Goal: Task Accomplishment & Management: Manage account settings

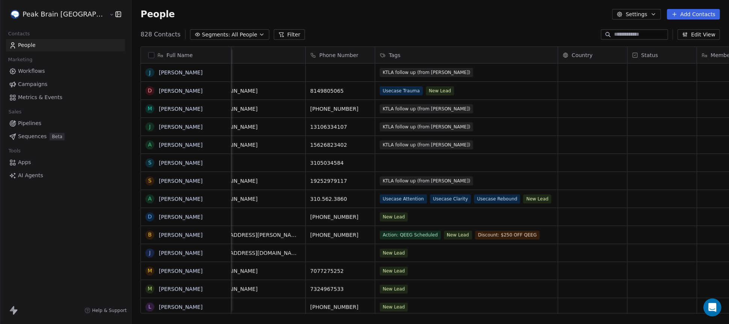
scroll to position [0, 75]
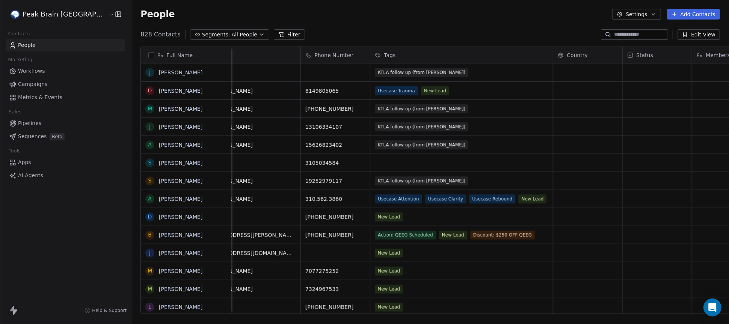
click at [406, 36] on button "Edit View" at bounding box center [699, 34] width 42 height 11
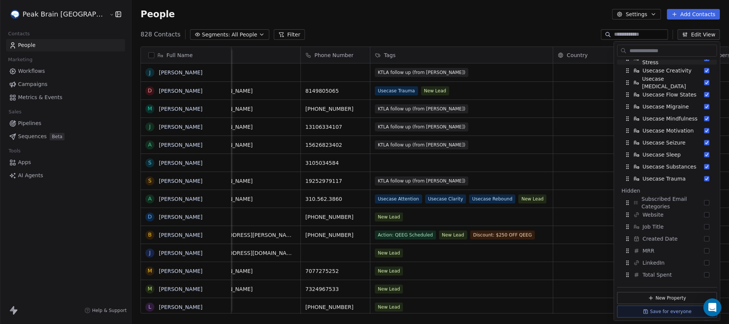
scroll to position [227, 0]
click at [406, 44] on div "Full Name J Juli Nagashima D David Bennett M Marilyn Shasa J Jacqueline Myers A…" at bounding box center [430, 183] width 598 height 285
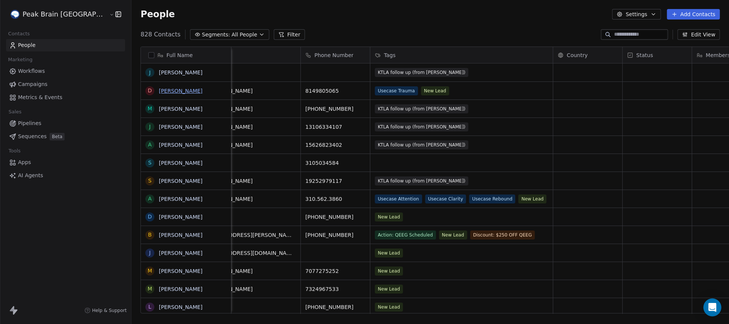
click at [159, 89] on link "David Bennett" at bounding box center [181, 91] width 44 height 6
click at [159, 71] on link "Juli Nagashima" at bounding box center [181, 72] width 44 height 6
click at [274, 33] on button "Filter" at bounding box center [289, 34] width 31 height 11
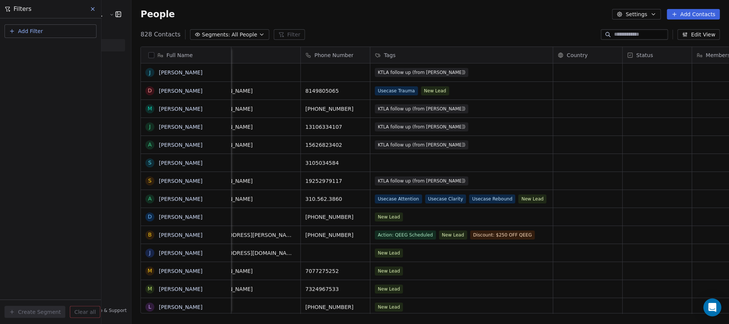
click at [50, 26] on button "Add Filter" at bounding box center [51, 31] width 92 height 14
click at [331, 24] on html "Peak Brain USA Contacts People Marketing Workflows Campaigns Metrics & Events S…" at bounding box center [364, 162] width 729 height 324
click at [33, 29] on span "Add Filter" at bounding box center [30, 31] width 25 height 8
drag, startPoint x: 33, startPoint y: 29, endPoint x: 30, endPoint y: 33, distance: 4.7
click at [30, 33] on html "Peak Brain USA Contacts People Marketing Workflows Campaigns Metrics & Events S…" at bounding box center [364, 162] width 729 height 324
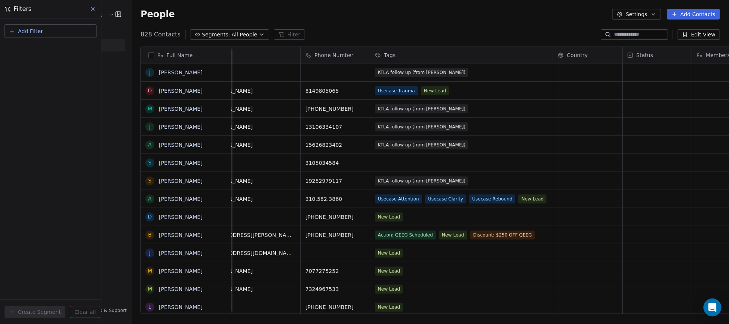
click at [30, 33] on span "Add Filter" at bounding box center [30, 31] width 25 height 8
click at [30, 45] on span "Contact properties" at bounding box center [36, 49] width 49 height 8
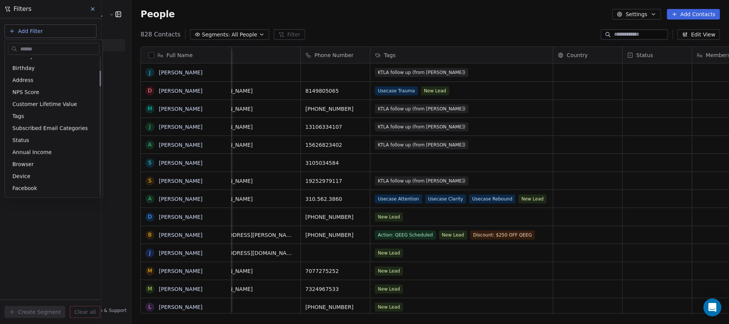
scroll to position [138, 0]
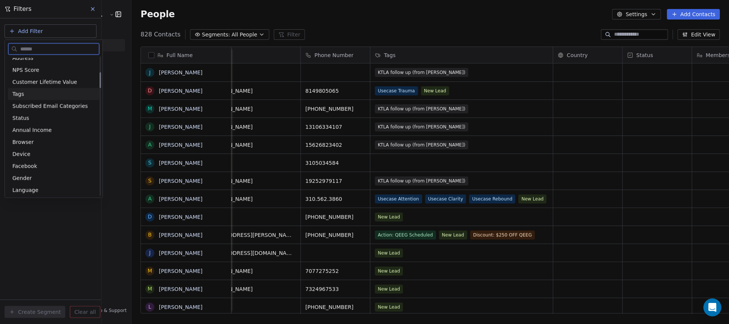
click at [23, 94] on span "Tags" at bounding box center [18, 94] width 12 height 8
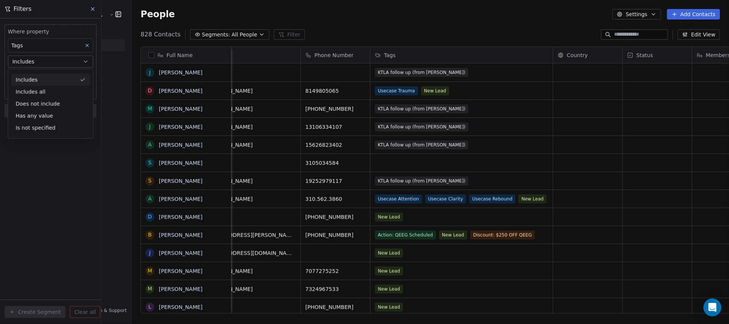
click at [29, 81] on div "Includes" at bounding box center [50, 80] width 79 height 12
click at [33, 75] on body "Peak Brain USA Contacts People Marketing Workflows Campaigns Metrics & Events S…" at bounding box center [364, 162] width 729 height 324
type input "****"
click at [21, 97] on div "KTLA follow up (from [PERSON_NAME])" at bounding box center [52, 99] width 82 height 12
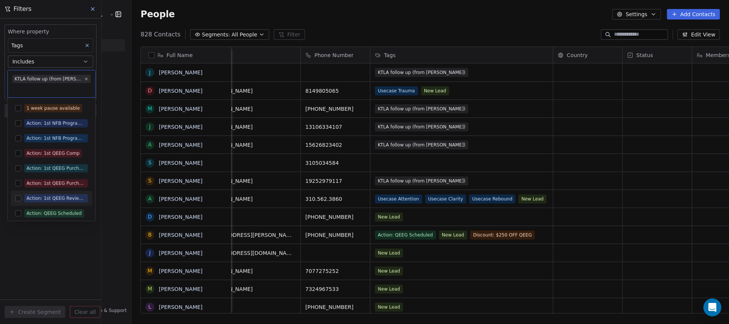
click at [32, 246] on html "Peak Brain USA Contacts People Marketing Workflows Campaigns Metrics & Events S…" at bounding box center [364, 162] width 729 height 324
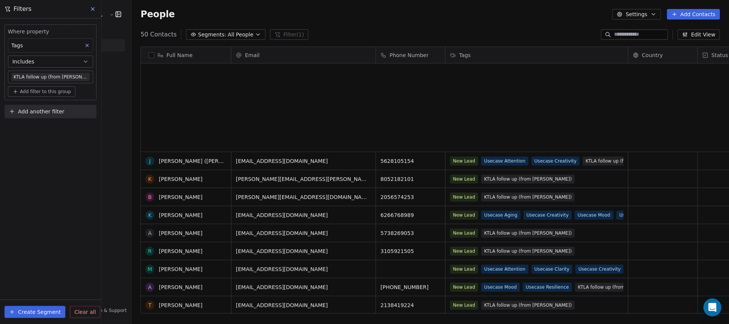
scroll to position [0, 0]
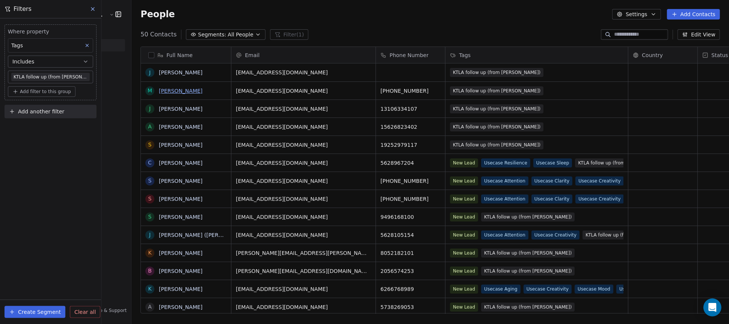
click at [159, 89] on link "[PERSON_NAME]" at bounding box center [181, 91] width 44 height 6
click at [159, 108] on link "[PERSON_NAME]" at bounding box center [181, 109] width 44 height 6
click at [159, 125] on link "Angela Truhan" at bounding box center [181, 127] width 44 height 6
click at [159, 163] on link "Cassandra Flynn" at bounding box center [181, 163] width 44 height 6
click at [159, 180] on link "Suannie Eustaquio" at bounding box center [181, 181] width 44 height 6
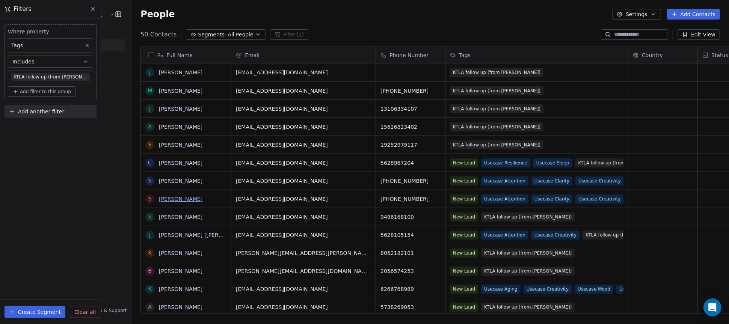
click at [159, 199] on link "Suannie Eustaquio" at bounding box center [181, 199] width 44 height 6
click at [159, 218] on link "Sarah Goettsch" at bounding box center [181, 217] width 44 height 6
click at [159, 232] on link "Jonah (Kelly mother) Holt" at bounding box center [238, 235] width 159 height 6
click at [159, 253] on link "Kristin Pawlick" at bounding box center [181, 253] width 44 height 6
click at [159, 271] on link "Brooke Osborn" at bounding box center [181, 271] width 44 height 6
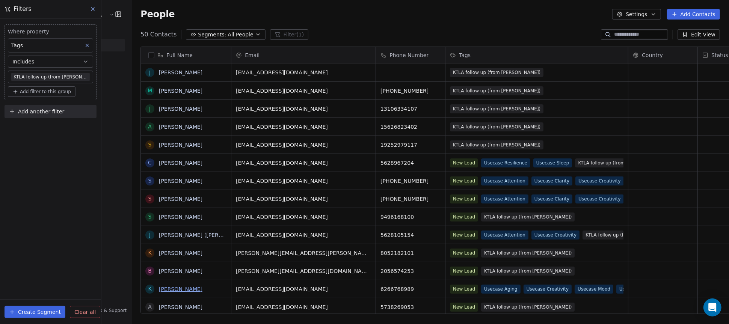
click at [159, 289] on link "Kathleen Stanton" at bounding box center [181, 289] width 44 height 6
click at [159, 307] on link "Alexis Love" at bounding box center [181, 307] width 44 height 6
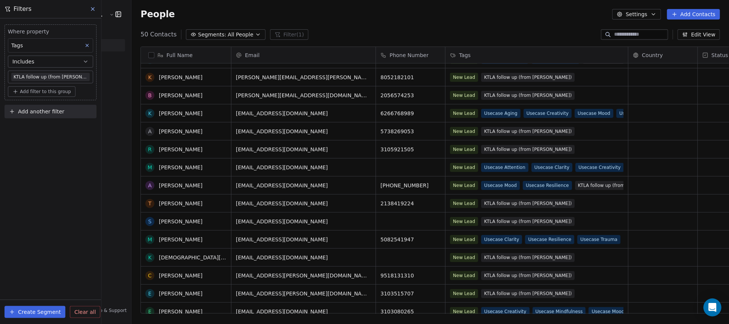
scroll to position [190, 0]
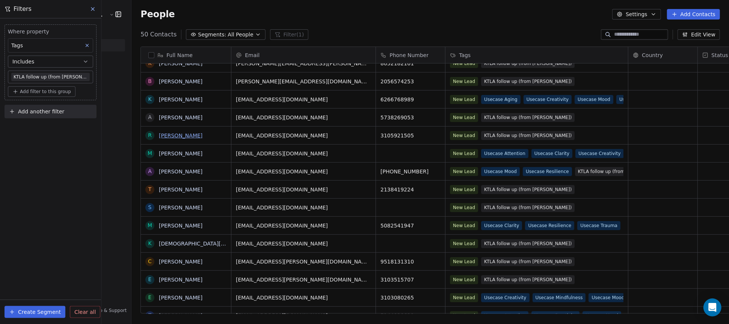
click at [159, 136] on link "Rachel Razo" at bounding box center [181, 136] width 44 height 6
click at [159, 151] on link "Martha Ramos" at bounding box center [181, 154] width 44 height 6
click at [159, 171] on link "Allan Freedman" at bounding box center [181, 172] width 44 height 6
click at [159, 187] on link "TUYA CHULUUNBAT" at bounding box center [181, 190] width 44 height 6
click at [159, 205] on link "[PERSON_NAME]" at bounding box center [181, 208] width 44 height 6
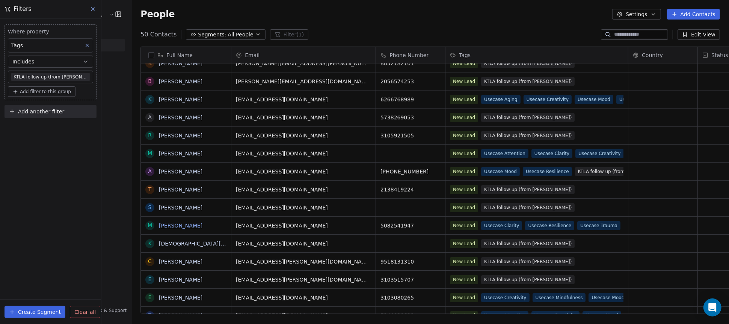
click at [159, 227] on link "Meredith Bourque" at bounding box center [181, 226] width 44 height 6
click at [159, 243] on link "Kristen Luebs" at bounding box center [210, 244] width 103 height 6
click at [159, 263] on link "candy mullen" at bounding box center [181, 262] width 44 height 6
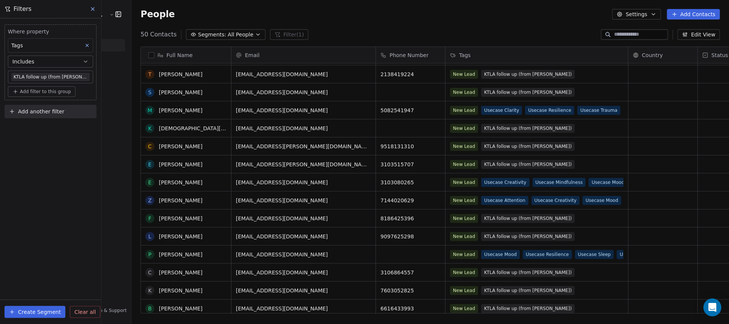
scroll to position [305, 0]
click at [159, 165] on link "Evelyn De Anda" at bounding box center [181, 165] width 44 height 6
click at [159, 181] on link "Erika Espinoza" at bounding box center [181, 183] width 44 height 6
click at [159, 202] on link "ziggy gray" at bounding box center [181, 201] width 44 height 6
click at [159, 217] on link "Frances Fredrico" at bounding box center [181, 219] width 44 height 6
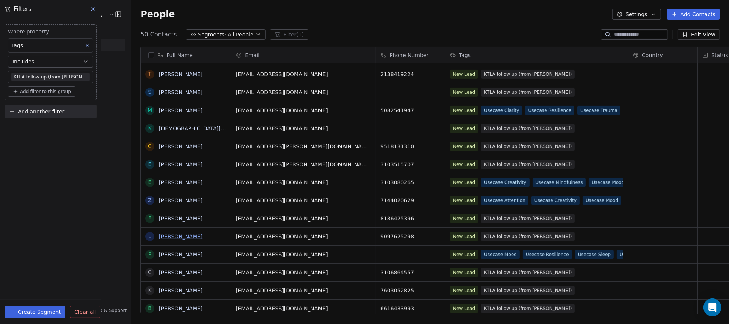
click at [159, 234] on link "Lynel Botello" at bounding box center [181, 237] width 44 height 6
click at [159, 252] on link "Poonam Subbaiah" at bounding box center [181, 255] width 44 height 6
click at [159, 270] on link "Caleb Schultz" at bounding box center [181, 273] width 44 height 6
click at [159, 288] on link "Katherine Rotar" at bounding box center [181, 291] width 44 height 6
click at [159, 308] on link "BRIAN SHOEMACK" at bounding box center [181, 309] width 44 height 6
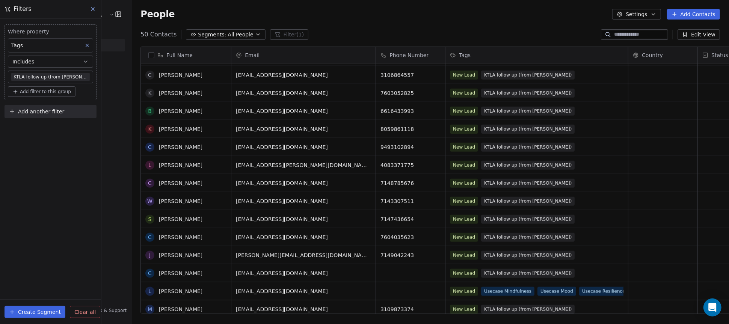
scroll to position [512, 0]
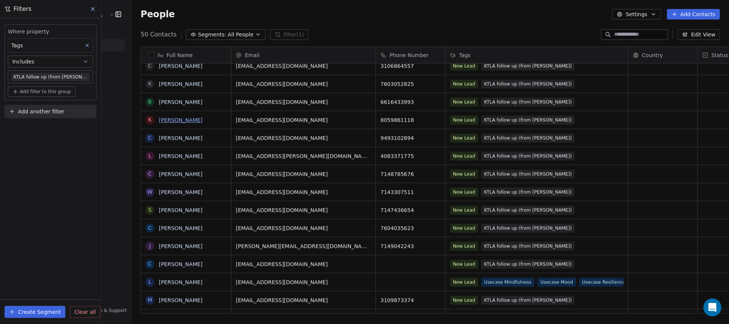
click at [159, 122] on link "Kim McKibben" at bounding box center [181, 120] width 44 height 6
click at [159, 137] on link "Caylin Wade" at bounding box center [181, 138] width 44 height 6
click at [159, 156] on link "Liliana Paulina Murillo" at bounding box center [181, 156] width 44 height 6
click at [159, 174] on link "Camille Chano" at bounding box center [181, 174] width 44 height 6
click at [159, 189] on link "William Judd" at bounding box center [181, 192] width 44 height 6
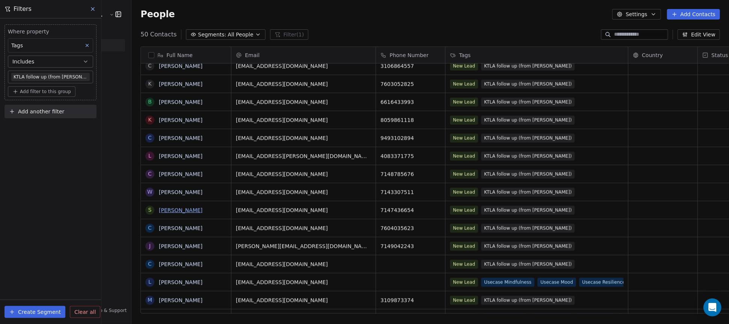
click at [159, 208] on link "Sandee Rogers" at bounding box center [181, 210] width 44 height 6
click at [159, 227] on link "Chris Ross" at bounding box center [181, 228] width 44 height 6
click at [159, 245] on link "Joe Jacobs" at bounding box center [181, 246] width 44 height 6
click at [159, 263] on link "Cheol Lee" at bounding box center [181, 264] width 44 height 6
click at [159, 280] on link "Luci Livingston" at bounding box center [181, 282] width 44 height 6
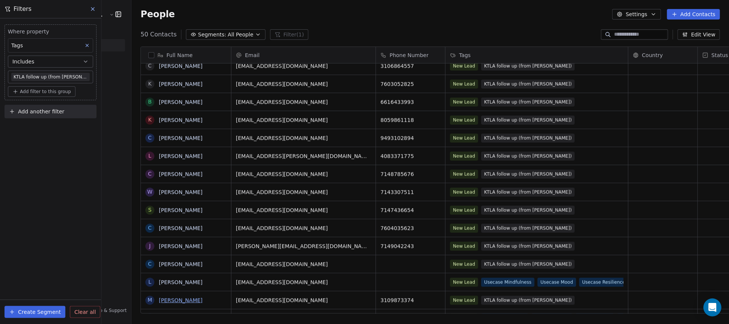
click at [159, 298] on link "Melissa Sanchez" at bounding box center [181, 301] width 44 height 6
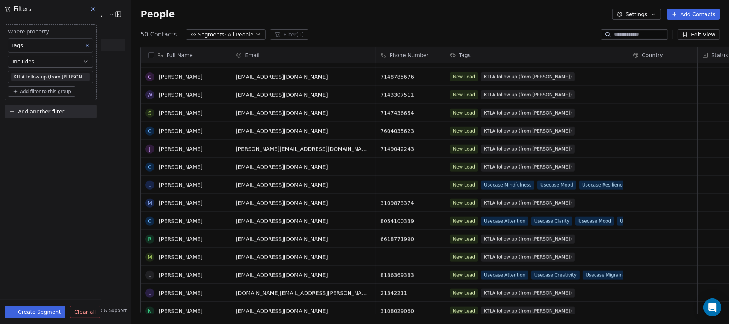
scroll to position [651, 0]
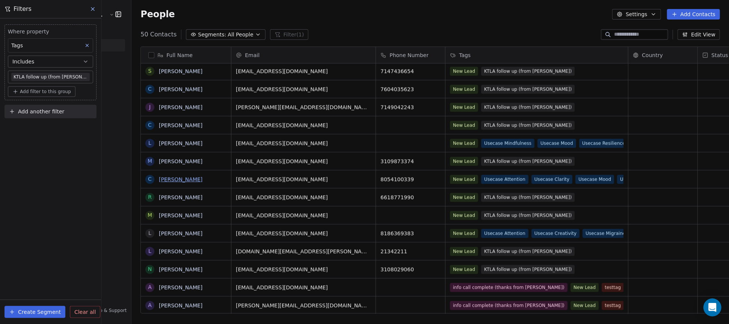
click at [159, 178] on link "CODY GRECH" at bounding box center [181, 180] width 44 height 6
click at [159, 198] on link "Rudy Velasquez" at bounding box center [181, 198] width 44 height 6
click at [159, 216] on link "Marlena Chiarella" at bounding box center [181, 216] width 44 height 6
click at [159, 233] on link "Laura Pierson" at bounding box center [181, 234] width 44 height 6
click at [159, 249] on link "Lea Han" at bounding box center [181, 252] width 44 height 6
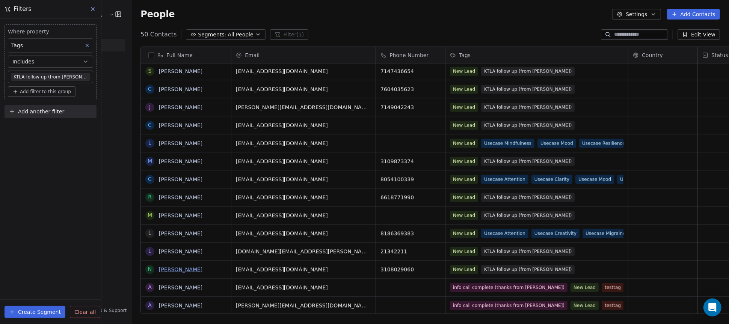
click at [159, 267] on link "NIcole Henkens" at bounding box center [181, 270] width 44 height 6
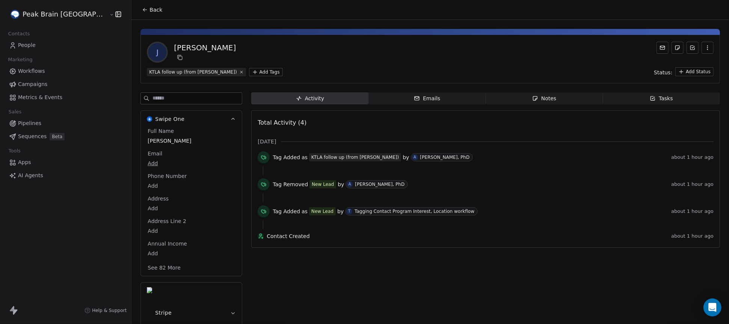
click at [121, 160] on body "Peak Brain USA Contacts People Marketing Workflows Campaigns Metrics & Events S…" at bounding box center [364, 162] width 729 height 324
type input "**********"
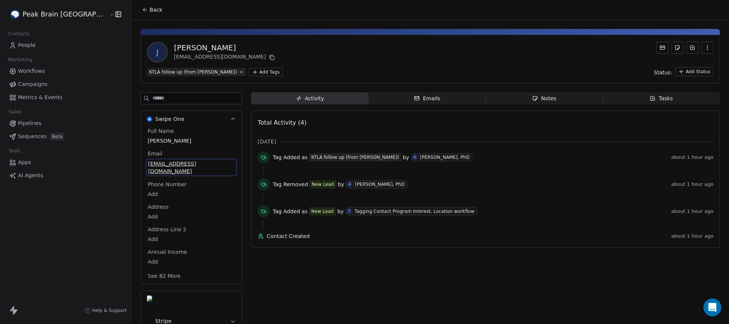
click at [341, 163] on div "Tag Added as KTLA follow up (from Andrew) by A Andrew Hill, PhD about 1 hour ago" at bounding box center [486, 158] width 456 height 15
click at [239, 71] on icon at bounding box center [241, 71] width 5 height 5
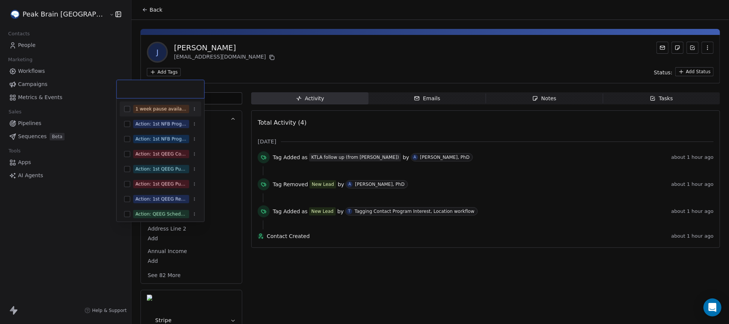
click at [139, 71] on html "Peak Brain USA Contacts People Marketing Workflows Campaigns Metrics & Events S…" at bounding box center [364, 162] width 729 height 324
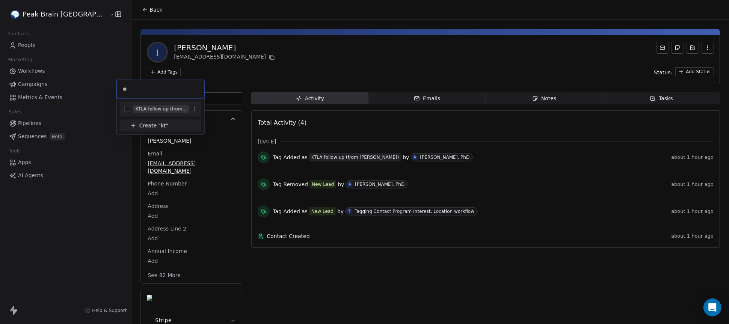
type input "**"
click at [127, 107] on button "Suggestions" at bounding box center [127, 109] width 6 height 6
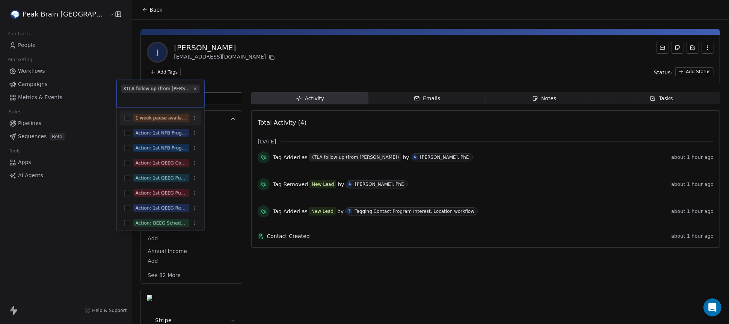
click at [242, 78] on html "Peak Brain USA Contacts People Marketing Workflows Campaigns Metrics & Events S…" at bounding box center [364, 162] width 729 height 324
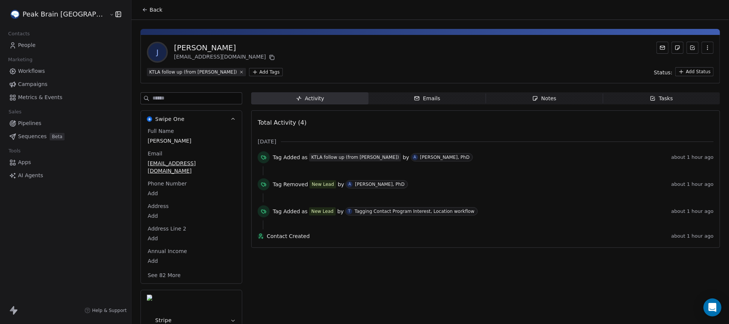
click at [242, 77] on div "J Juli Nagashima rn2rescue@icloud.com KTLA follow up (from Andrew) Add Tags Sta…" at bounding box center [430, 59] width 580 height 48
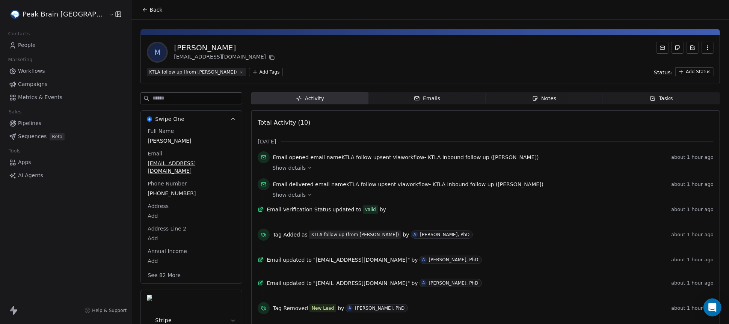
click at [272, 168] on span "Show details" at bounding box center [288, 168] width 33 height 8
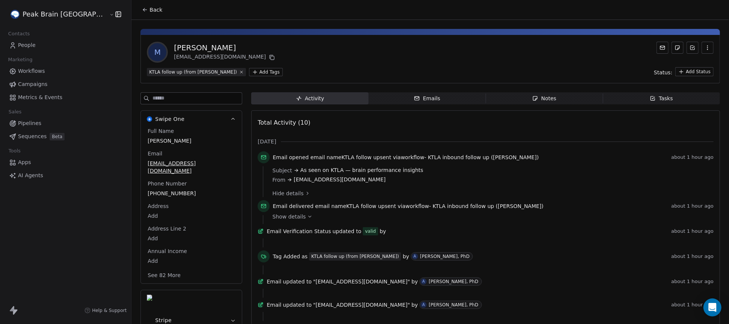
click at [414, 98] on div "Emails" at bounding box center [427, 99] width 26 height 8
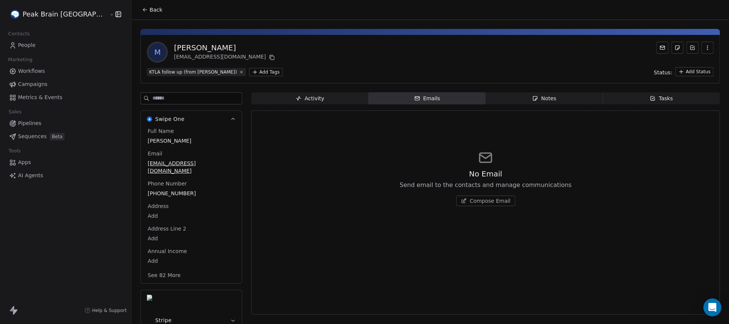
click at [291, 107] on div "Activity Activity Emails Emails Notes Notes Tasks Tasks No Email Send email to …" at bounding box center [485, 223] width 469 height 263
click at [296, 95] on div "Activity" at bounding box center [310, 99] width 29 height 8
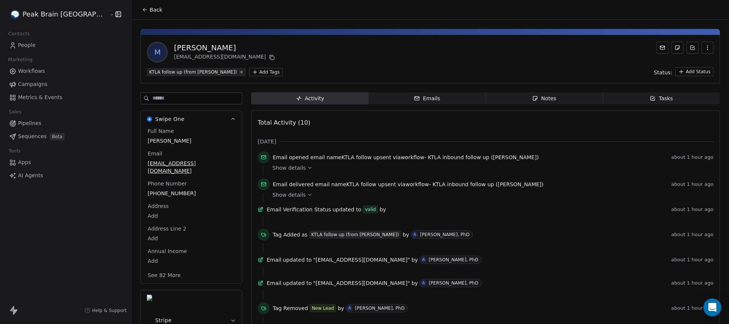
click at [284, 50] on div "M Marilyn Shasa marilynshasha@gmail.com" at bounding box center [430, 52] width 567 height 21
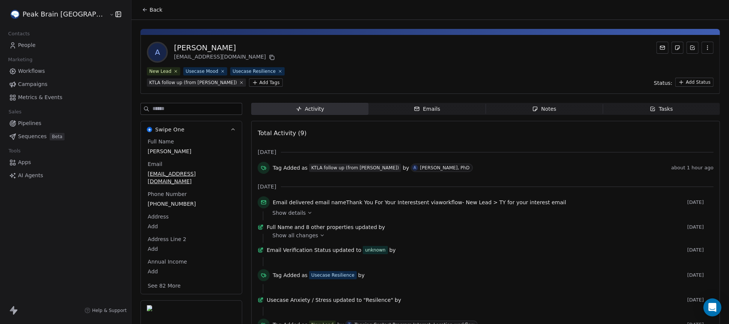
click at [202, 181] on div "Full Name Allan Freedman Email mancyintl@verizon.net Phone Number 818-667-7425 …" at bounding box center [191, 214] width 91 height 153
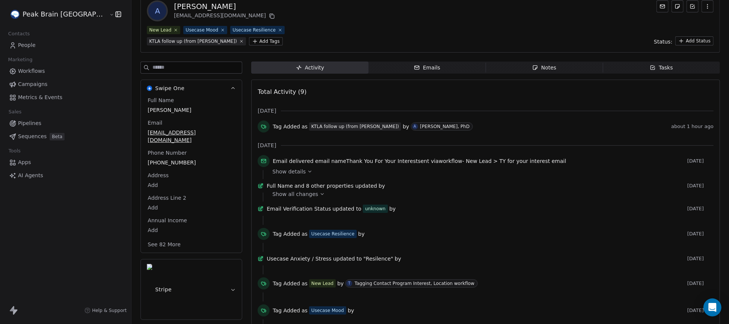
scroll to position [42, 0]
click at [365, 211] on div "unknown" at bounding box center [375, 208] width 21 height 8
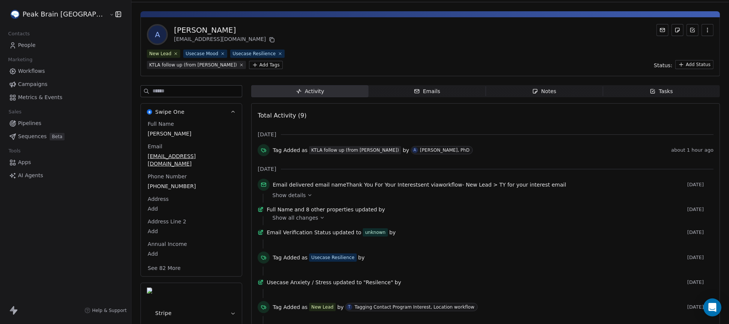
scroll to position [0, 0]
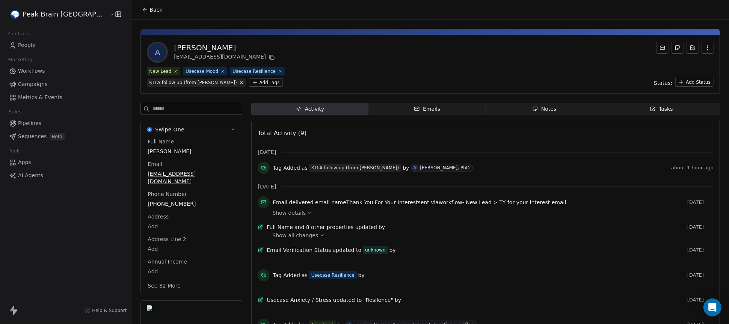
drag, startPoint x: 200, startPoint y: 47, endPoint x: 144, endPoint y: 47, distance: 56.3
click at [174, 47] on div "Allan Freedman" at bounding box center [225, 47] width 103 height 11
copy div "Allan Freedman"
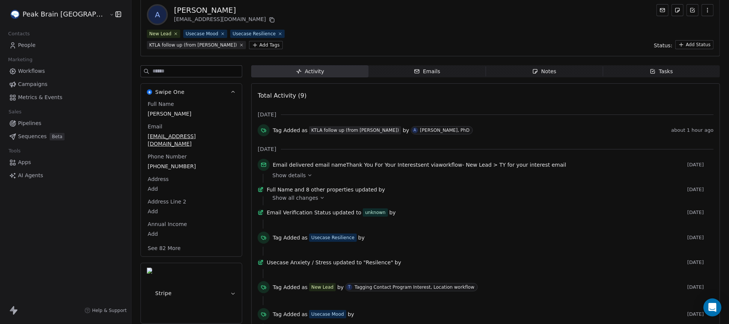
scroll to position [12, 0]
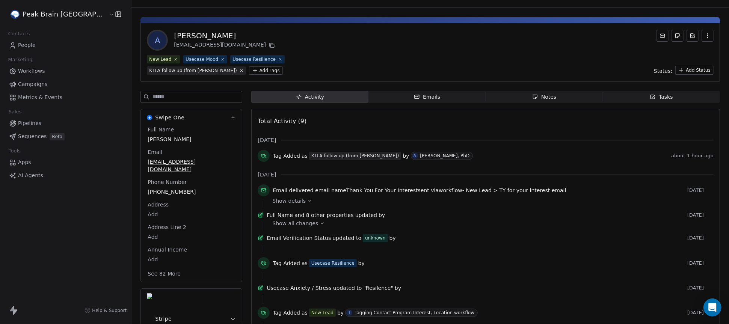
click at [178, 135] on div "Full Name Allan Freedman Email mancyintl@verizon.net Phone Number 818-667-7425 …" at bounding box center [191, 202] width 91 height 153
click at [174, 161] on span "mancyintl@verizon.net" at bounding box center [192, 165] width 88 height 15
click at [180, 162] on span "mancyintl@verizon.net" at bounding box center [191, 166] width 87 height 15
click at [251, 117] on div "Total Activity (9) Oct 2025 Tag Added as KTLA follow up (from Andrew) by A Andr…" at bounding box center [485, 242] width 469 height 267
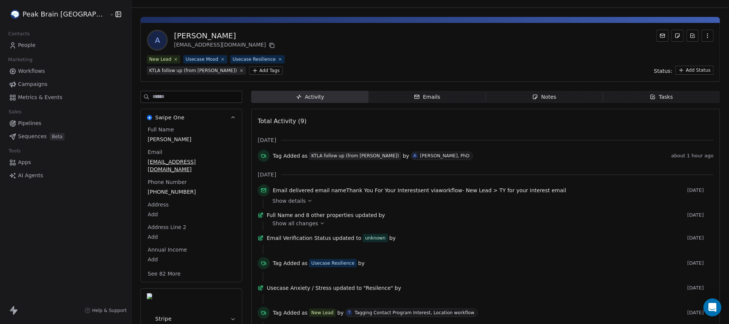
click at [272, 201] on span "Show details" at bounding box center [288, 201] width 33 height 8
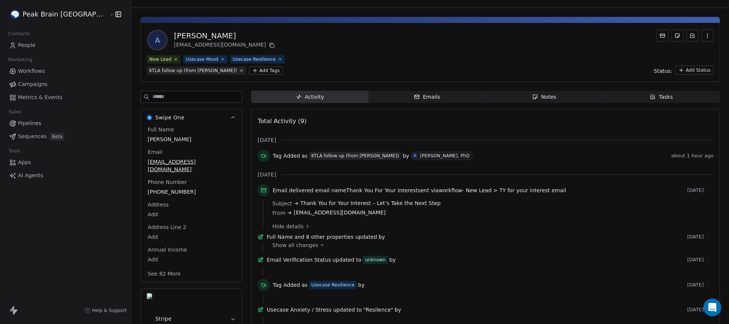
click at [251, 207] on div "Total Activity (9) Oct 2025 Tag Added as KTLA follow up (from Andrew) by A Andr…" at bounding box center [485, 253] width 469 height 289
click at [533, 166] on div "Oct 2025 Tag Added as KTLA follow up (from Andrew) by A Andrew Hill, PhD about …" at bounding box center [486, 264] width 456 height 257
click at [246, 66] on span "KTLA follow up (from [PERSON_NAME])" at bounding box center [196, 70] width 99 height 8
click at [244, 68] on icon at bounding box center [241, 70] width 5 height 5
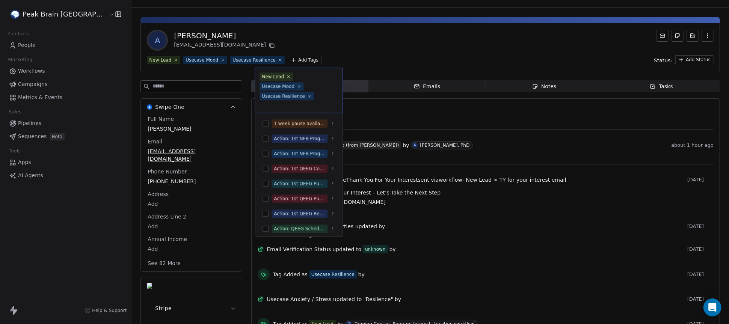
click at [278, 60] on html "Peak Brain USA Contacts People Marketing Workflows Campaigns Metrics & Events S…" at bounding box center [364, 162] width 729 height 324
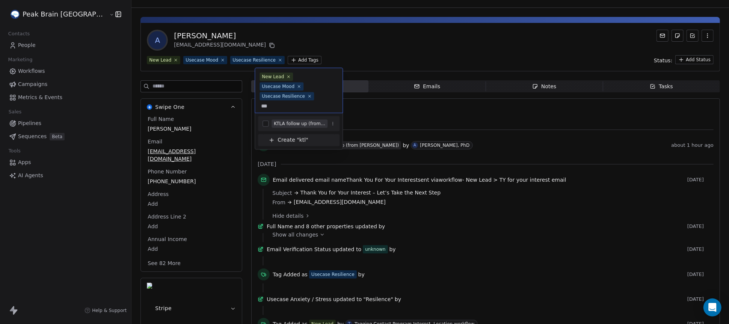
type input "***"
click at [264, 121] on button "Suggestions" at bounding box center [266, 124] width 6 height 6
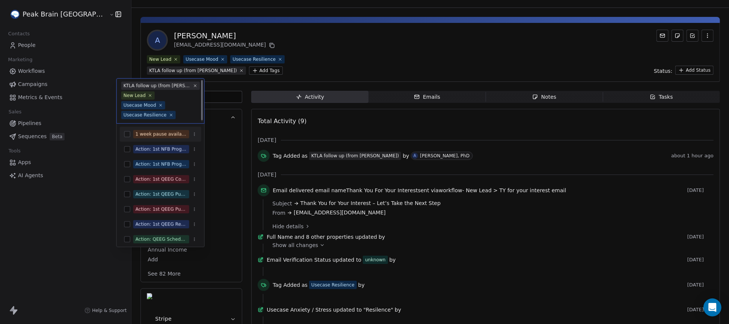
click at [378, 62] on html "Peak Brain USA Contacts People Marketing Workflows Campaigns Metrics & Events S…" at bounding box center [364, 162] width 729 height 324
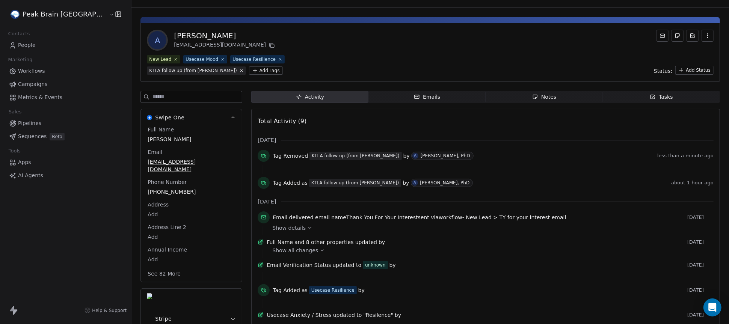
click at [378, 32] on div "A Allan Freedman mancyintl@verizon.net" at bounding box center [430, 40] width 567 height 21
click at [400, 44] on div "A Allan Freedman mancyintl@verizon.net" at bounding box center [430, 40] width 567 height 21
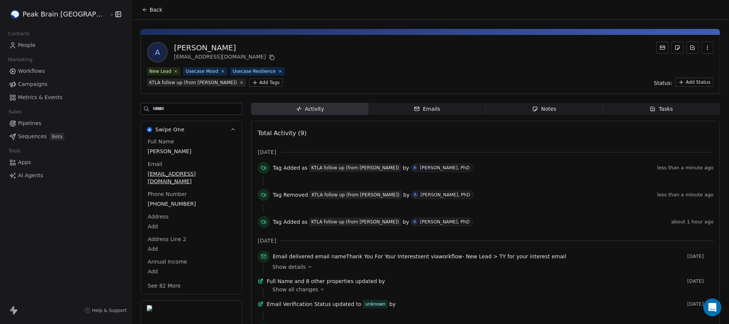
click at [27, 44] on span "People" at bounding box center [27, 45] width 18 height 8
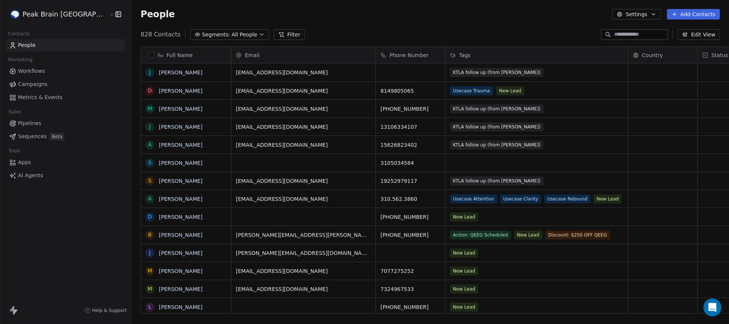
scroll to position [285, 628]
click at [29, 71] on span "Workflows" at bounding box center [31, 71] width 27 height 8
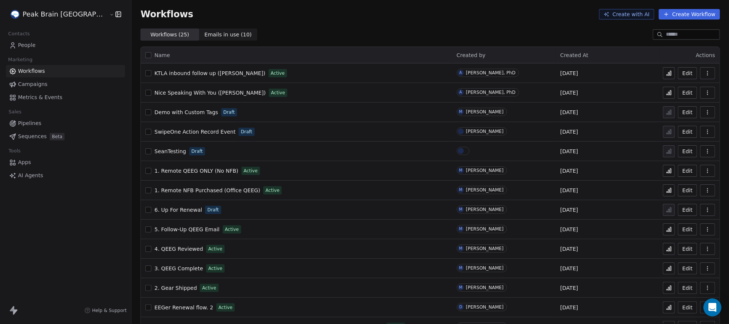
click at [687, 12] on button "Create Workflow" at bounding box center [689, 14] width 61 height 11
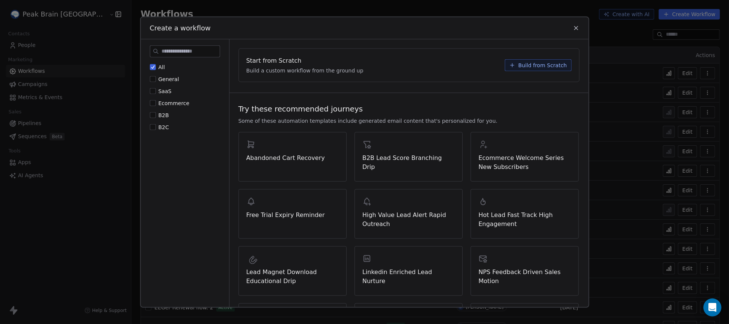
click at [576, 27] on icon at bounding box center [575, 27] width 3 height 3
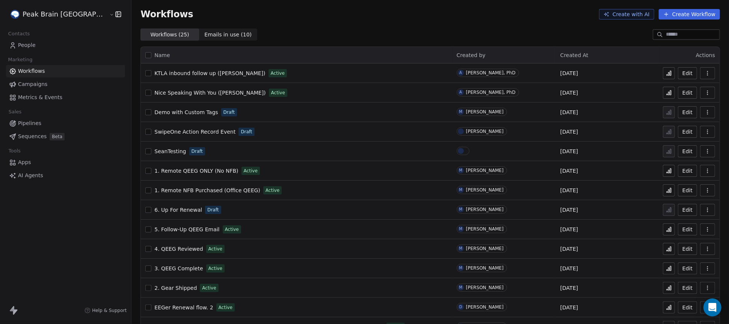
click at [709, 73] on icon "button" at bounding box center [708, 73] width 6 height 6
click at [687, 101] on span "Duplicate" at bounding box center [689, 104] width 25 height 8
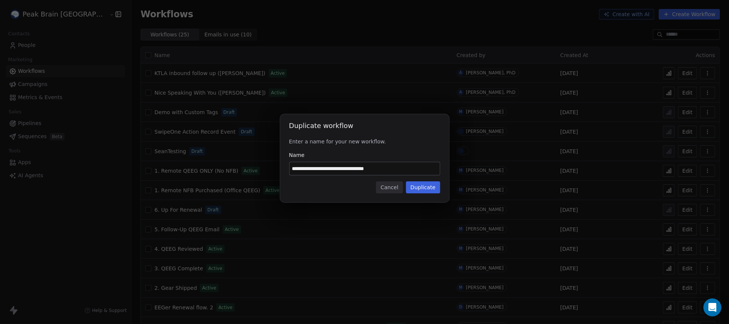
drag, startPoint x: 311, startPoint y: 169, endPoint x: 285, endPoint y: 169, distance: 25.9
click at [285, 169] on div "**********" at bounding box center [364, 158] width 169 height 89
click at [408, 170] on input "**********" at bounding box center [365, 168] width 150 height 13
type input "**********"
click at [421, 189] on button "Duplicate" at bounding box center [423, 187] width 34 height 12
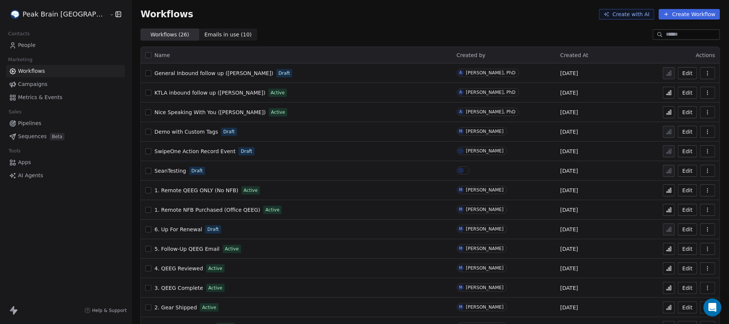
click at [179, 74] on span "General Inbound follow up ([PERSON_NAME])" at bounding box center [213, 73] width 119 height 6
click at [204, 35] on span "Emails in use ( 11 )" at bounding box center [227, 35] width 47 height 8
click at [204, 33] on span "Emails in use ( 11 )" at bounding box center [227, 35] width 47 height 8
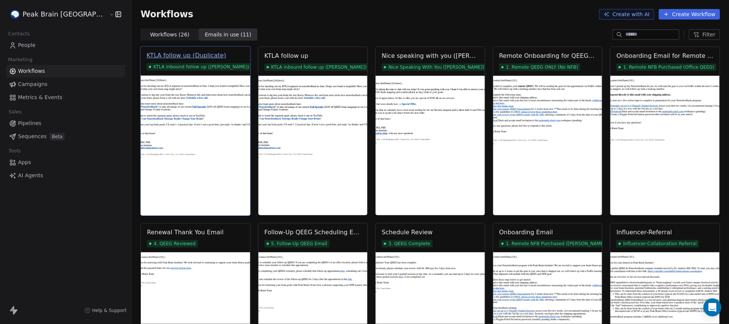
click at [183, 55] on div "KTLA follow up (Duplicate)" at bounding box center [187, 55] width 80 height 9
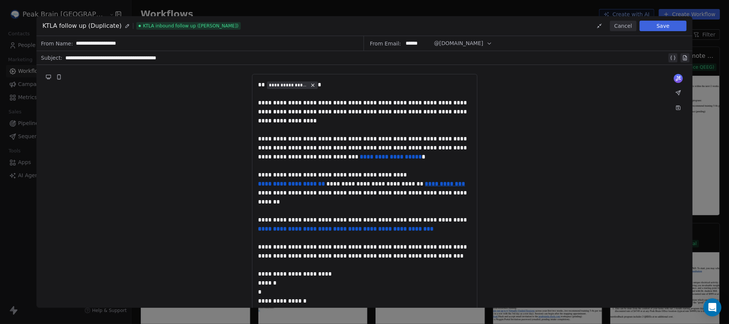
click at [125, 25] on icon at bounding box center [127, 25] width 5 height 5
click at [112, 26] on div "**********" at bounding box center [78, 25] width 73 height 9
drag, startPoint x: 59, startPoint y: 27, endPoint x: 33, endPoint y: 27, distance: 25.5
click at [33, 27] on div "**********" at bounding box center [364, 162] width 729 height 324
drag, startPoint x: 119, startPoint y: 27, endPoint x: 96, endPoint y: 27, distance: 23.3
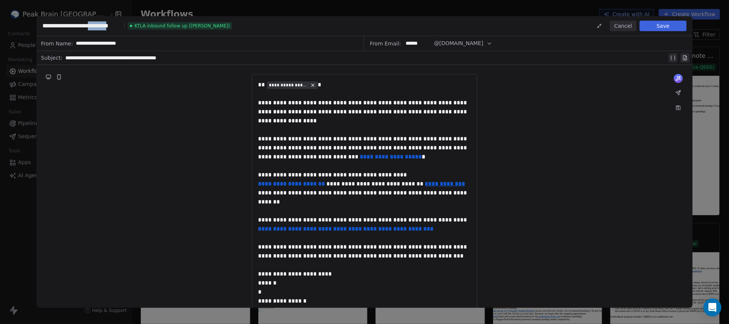
click at [96, 27] on div "**********" at bounding box center [81, 25] width 79 height 9
click at [118, 57] on div "**********" at bounding box center [366, 57] width 602 height 9
click at [663, 24] on button "Save" at bounding box center [663, 26] width 47 height 11
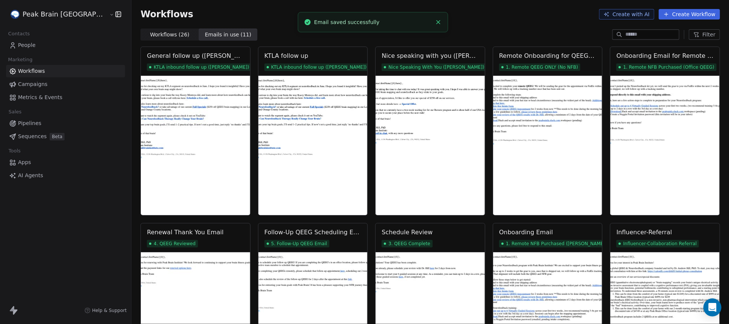
click at [30, 69] on span "Workflows" at bounding box center [31, 71] width 27 height 8
click at [32, 69] on span "Workflows" at bounding box center [31, 71] width 27 height 8
click at [150, 35] on span "Workflows ( 26 )" at bounding box center [169, 35] width 39 height 8
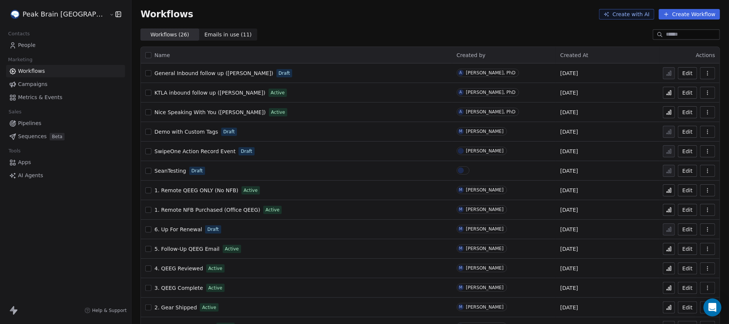
click at [154, 71] on span "General Inbound follow up ([PERSON_NAME])" at bounding box center [213, 73] width 119 height 6
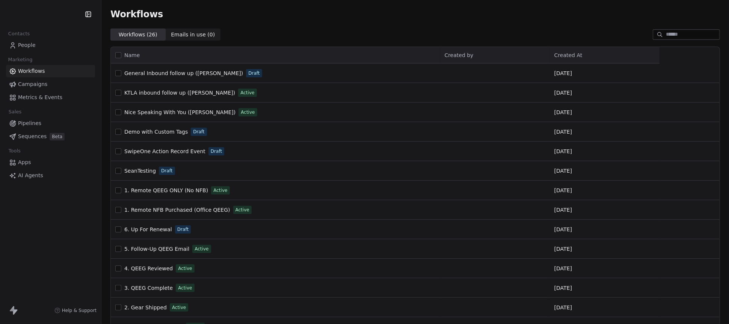
click at [29, 43] on span "People" at bounding box center [27, 45] width 18 height 8
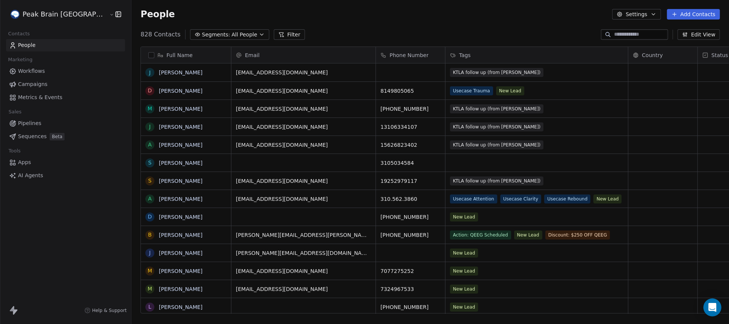
scroll to position [285, 628]
click at [617, 38] on div at bounding box center [634, 34] width 67 height 11
type input "******"
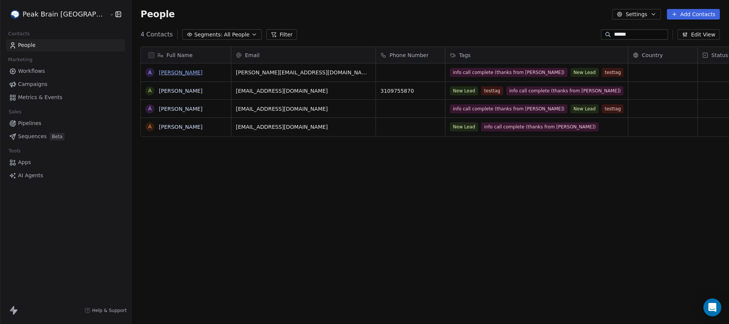
click at [159, 73] on link "Andy Hill" at bounding box center [181, 72] width 44 height 6
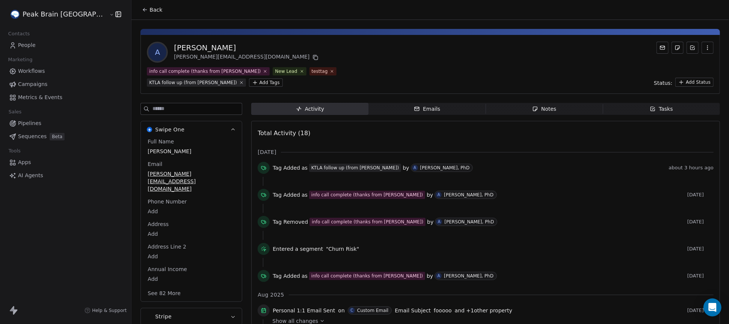
click at [210, 83] on html "Peak Brain USA Contacts People Marketing Workflows Campaigns Metrics & Events S…" at bounding box center [364, 162] width 729 height 324
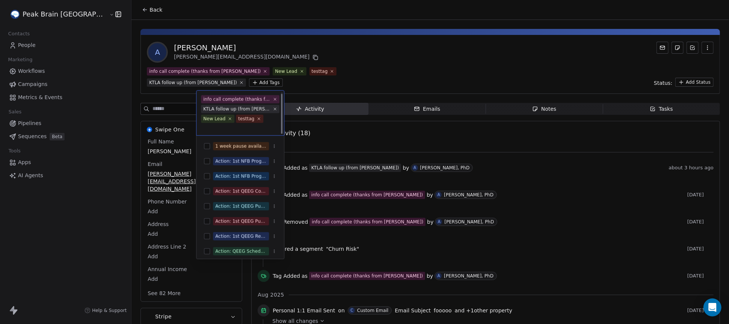
scroll to position [2, 0]
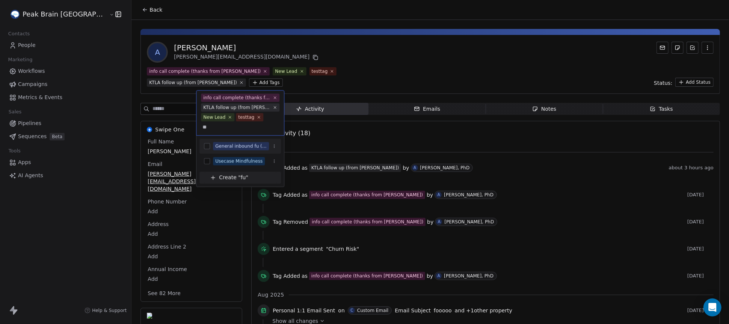
type input "**"
click at [207, 146] on button "Suggestions" at bounding box center [207, 146] width 6 height 6
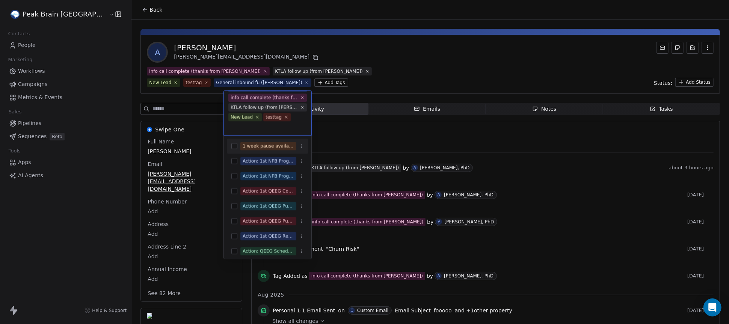
click at [319, 70] on html "Peak Brain USA Contacts People Marketing Workflows Campaigns Metrics & Events S…" at bounding box center [364, 162] width 729 height 324
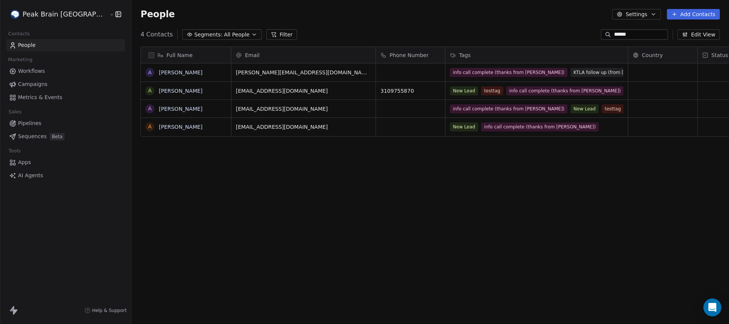
scroll to position [285, 628]
click at [159, 126] on link "[PERSON_NAME]" at bounding box center [181, 127] width 44 height 6
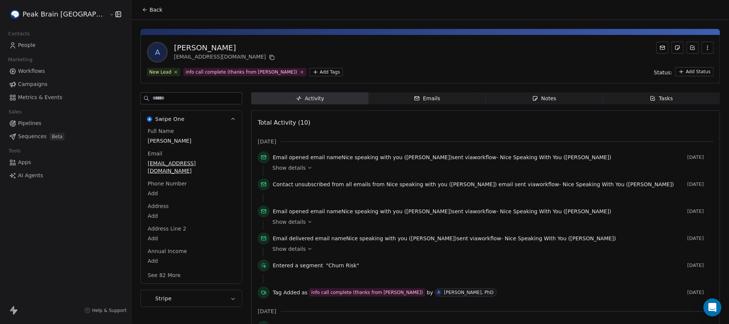
click at [281, 72] on html "Peak Brain USA Contacts People Marketing Workflows Campaigns Metrics & Events S…" at bounding box center [364, 162] width 729 height 324
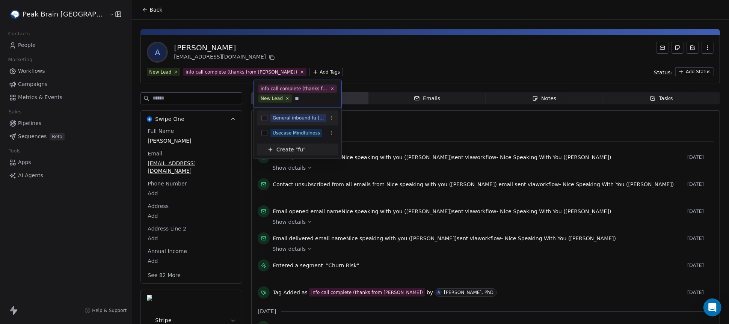
type input "**"
click at [267, 116] on button "Suggestions" at bounding box center [264, 118] width 6 height 6
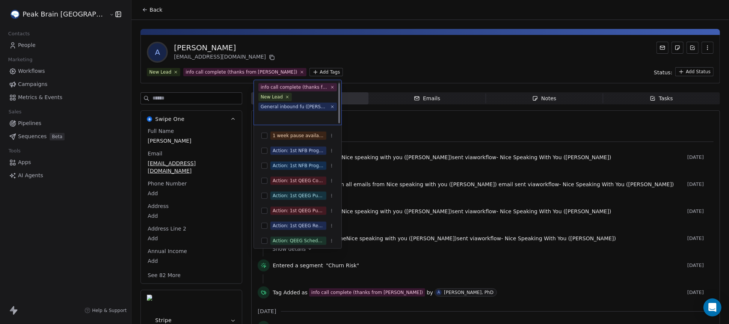
click at [344, 66] on html "Peak Brain USA Contacts People Marketing Workflows Campaigns Metrics & Events S…" at bounding box center [364, 162] width 729 height 324
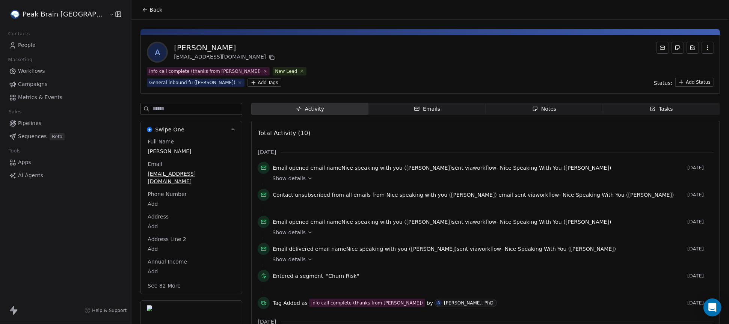
click at [142, 7] on icon at bounding box center [145, 10] width 6 height 6
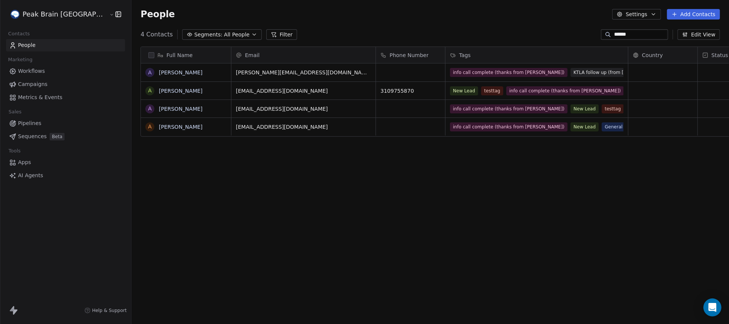
scroll to position [285, 628]
click at [159, 74] on link "[PERSON_NAME]" at bounding box center [181, 72] width 44 height 6
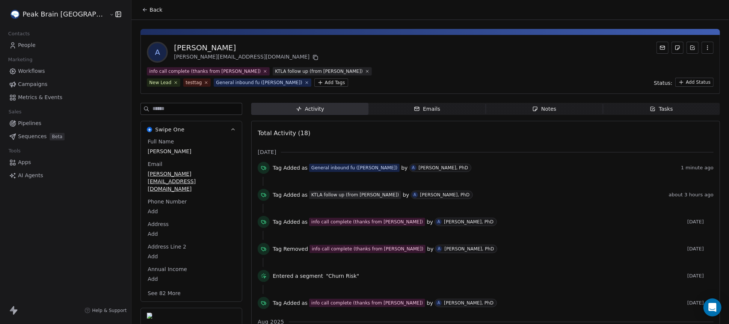
click at [25, 44] on span "People" at bounding box center [27, 45] width 18 height 8
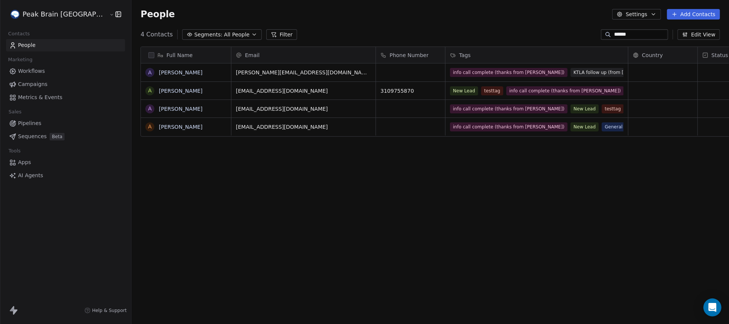
scroll to position [285, 628]
click at [26, 68] on span "Workflows" at bounding box center [31, 71] width 27 height 8
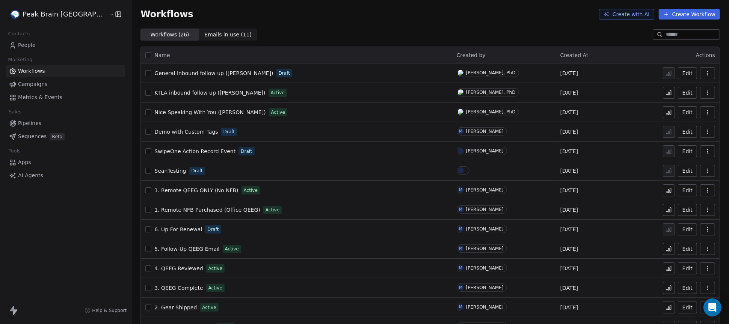
click at [319, 70] on div "General Inbound follow up (Andrew) Draft" at bounding box center [296, 73] width 302 height 11
click at [174, 72] on span "General Inbound follow up (Andrew)" at bounding box center [213, 73] width 119 height 6
click at [671, 74] on icon at bounding box center [670, 73] width 1 height 5
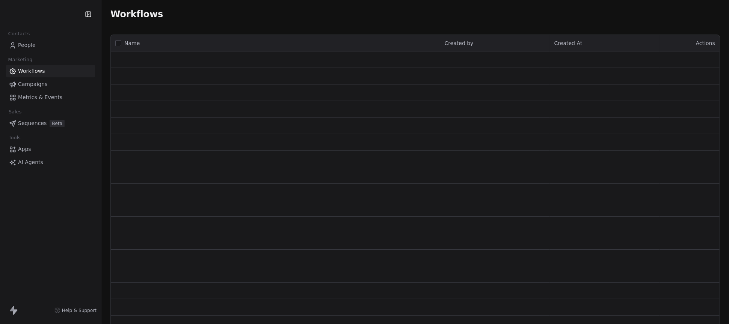
click at [20, 44] on span "People" at bounding box center [27, 45] width 18 height 8
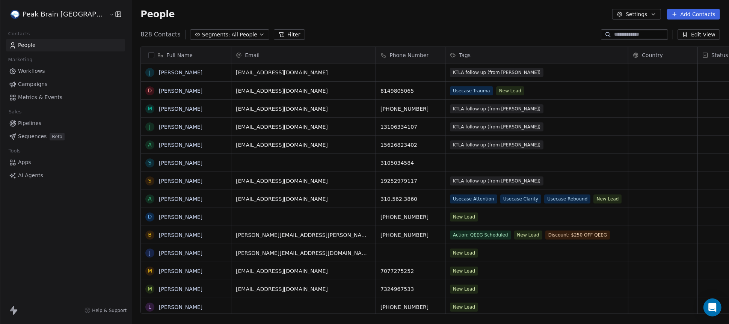
scroll to position [285, 628]
click at [615, 31] on input at bounding box center [640, 35] width 53 height 8
type input "******"
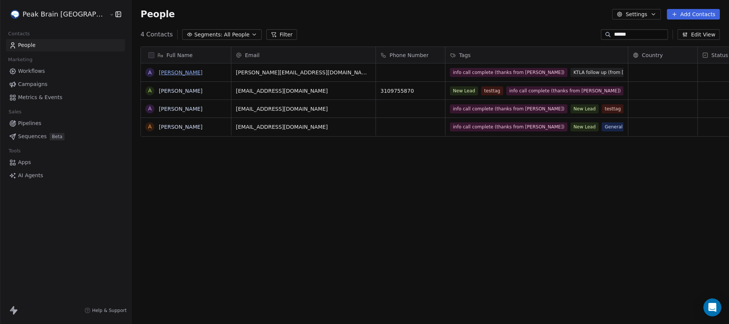
click at [159, 71] on link "[PERSON_NAME]" at bounding box center [181, 72] width 44 height 6
click at [159, 127] on link "[PERSON_NAME]" at bounding box center [181, 127] width 44 height 6
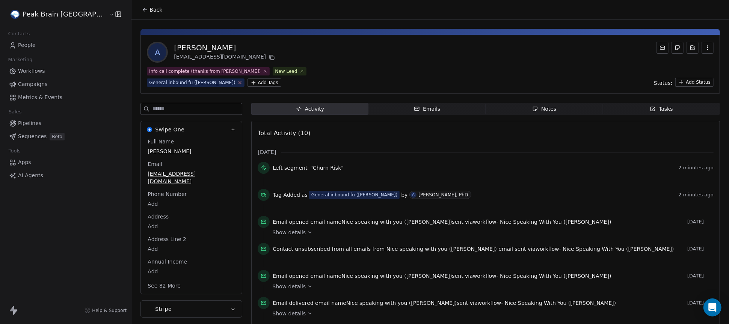
click at [242, 80] on icon at bounding box center [239, 82] width 5 height 5
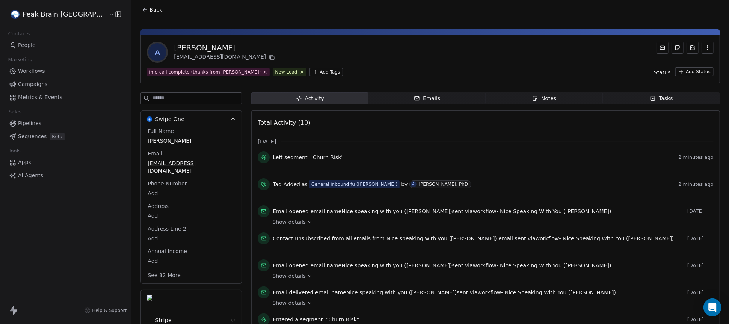
click at [269, 73] on html "Peak Brain [GEOGRAPHIC_DATA] Contacts People Marketing Workflows Campaigns Metr…" at bounding box center [364, 162] width 729 height 324
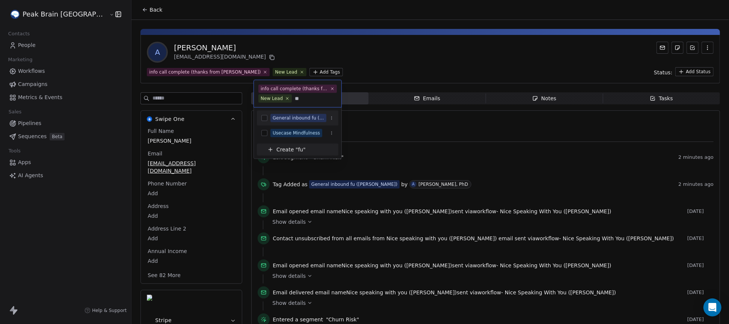
type input "**"
click at [292, 117] on div "General inbound fu ([PERSON_NAME])" at bounding box center [298, 118] width 51 height 7
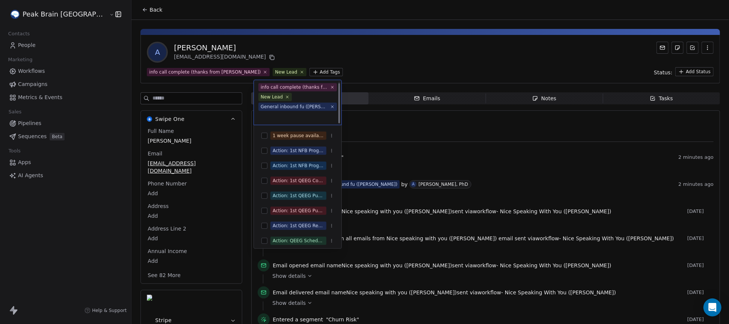
click at [390, 65] on html "Peak Brain [GEOGRAPHIC_DATA] Contacts People Marketing Workflows Campaigns Metr…" at bounding box center [364, 162] width 729 height 324
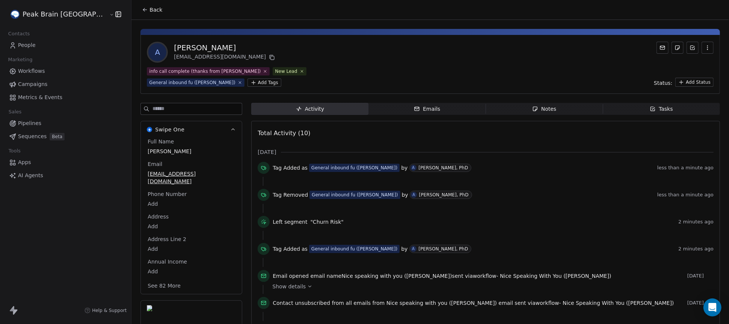
click at [29, 70] on span "Workflows" at bounding box center [31, 71] width 27 height 8
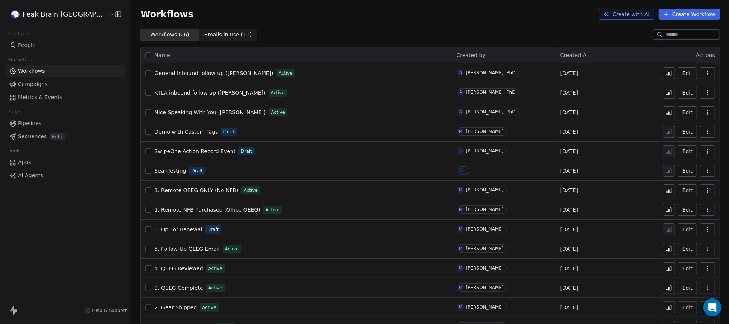
click at [673, 73] on button at bounding box center [669, 73] width 12 height 12
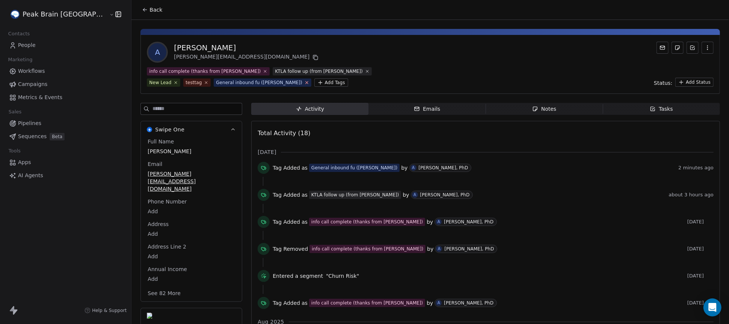
click at [304, 82] on icon at bounding box center [306, 82] width 5 height 5
click at [178, 81] on html "Peak Brain USA Contacts People Marketing Workflows Campaigns Metrics & Events S…" at bounding box center [364, 162] width 729 height 324
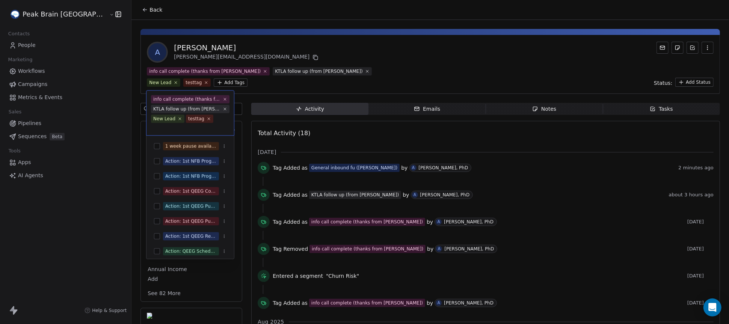
scroll to position [2, 0]
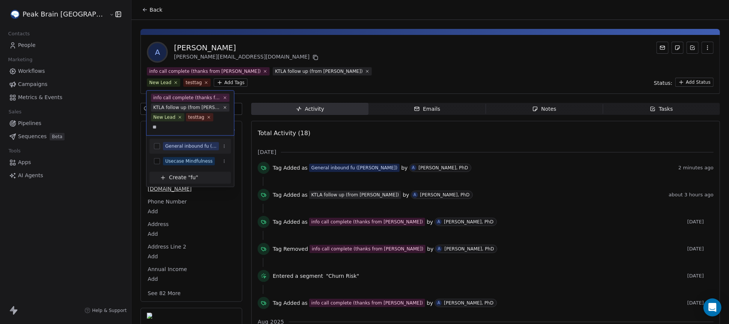
type input "**"
click at [175, 148] on div "General inbound fu ([PERSON_NAME])" at bounding box center [190, 146] width 51 height 7
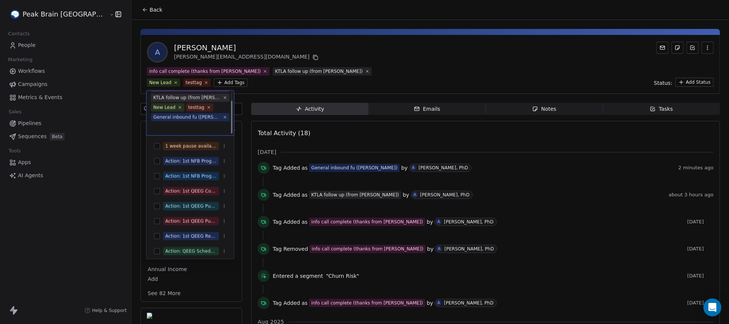
click at [378, 44] on html "Peak Brain USA Contacts People Marketing Workflows Campaigns Metrics & Events S…" at bounding box center [364, 162] width 729 height 324
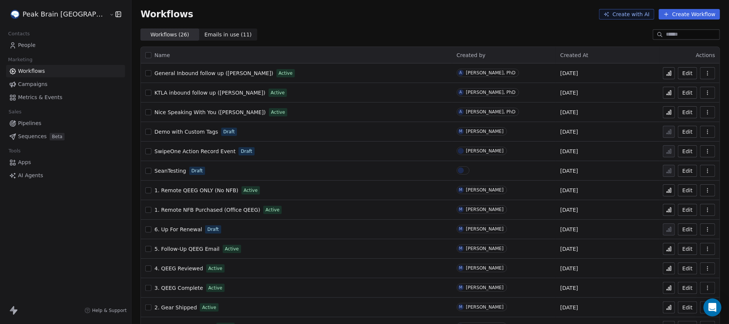
click at [27, 46] on span "People" at bounding box center [27, 45] width 18 height 8
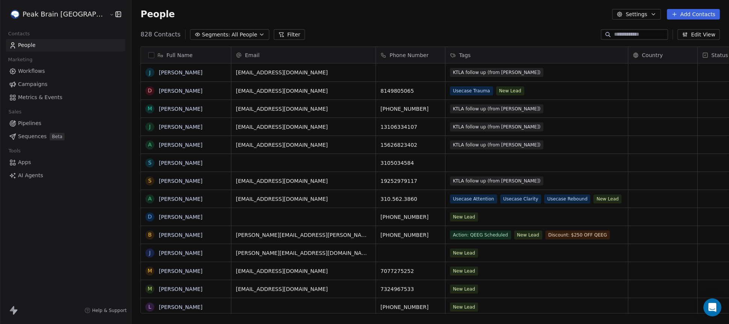
scroll to position [285, 628]
click at [635, 37] on input at bounding box center [640, 35] width 53 height 8
type input "******"
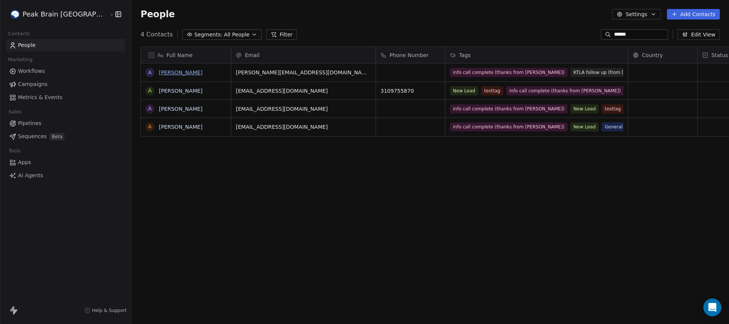
click at [159, 72] on link "Andy Hill" at bounding box center [181, 72] width 44 height 6
click at [159, 127] on link "[PERSON_NAME]" at bounding box center [181, 127] width 44 height 6
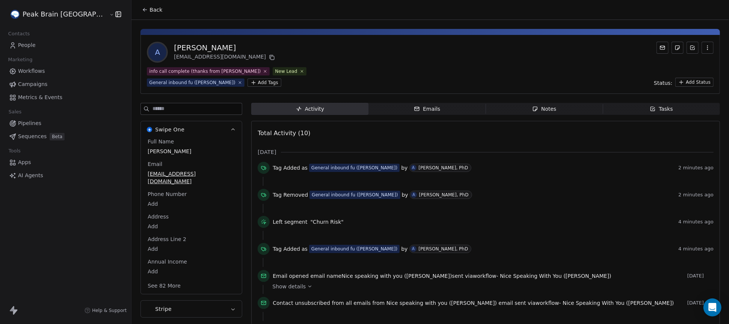
click at [30, 80] on link "Campaigns" at bounding box center [65, 84] width 119 height 12
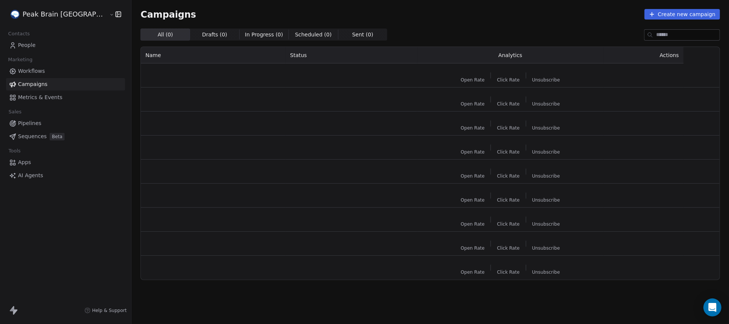
click at [30, 71] on span "Workflows" at bounding box center [31, 71] width 27 height 8
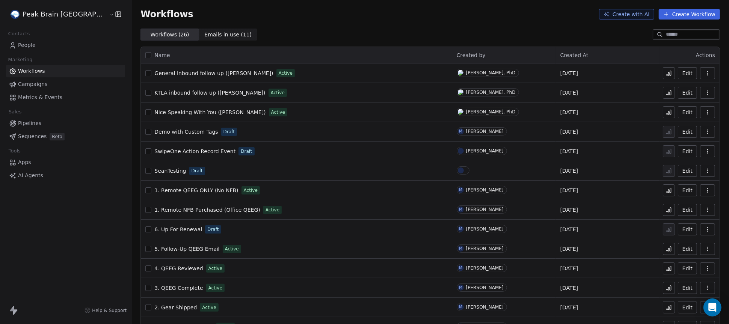
click at [204, 33] on span "Emails in use ( 11 )" at bounding box center [227, 35] width 47 height 8
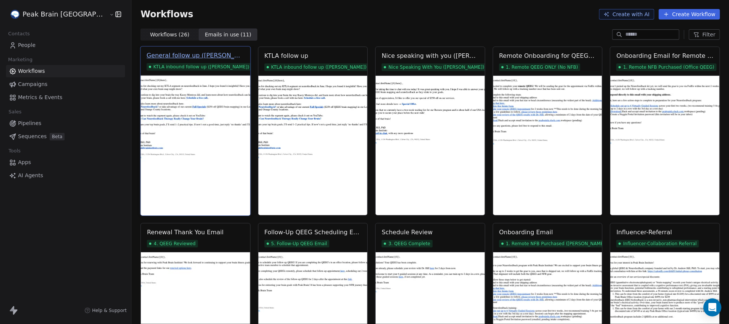
click at [174, 58] on div "General follow up (Andrew)" at bounding box center [196, 55] width 98 height 9
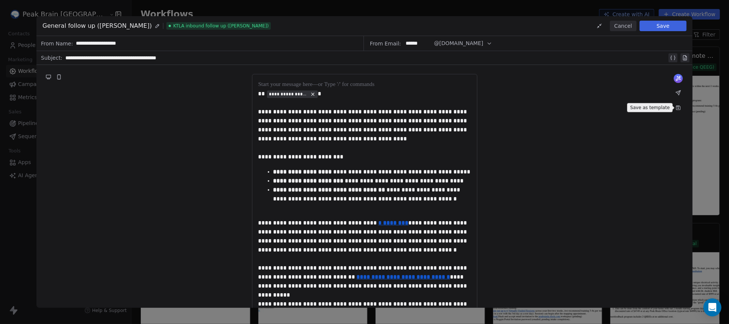
click at [678, 110] on icon at bounding box center [679, 108] width 4 height 4
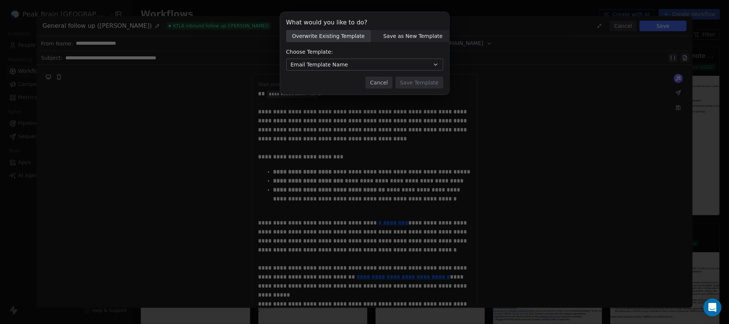
click at [390, 35] on span "Save as New Template" at bounding box center [412, 36] width 59 height 8
click at [322, 64] on input at bounding box center [365, 64] width 156 height 11
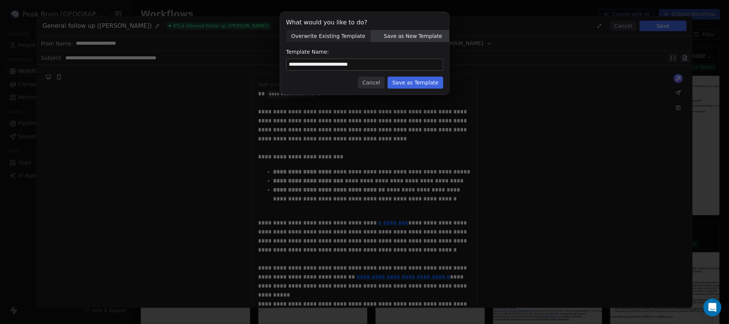
type input "**********"
click at [404, 76] on div "**********" at bounding box center [364, 53] width 169 height 83
click at [404, 82] on button "Save as Template" at bounding box center [415, 83] width 55 height 12
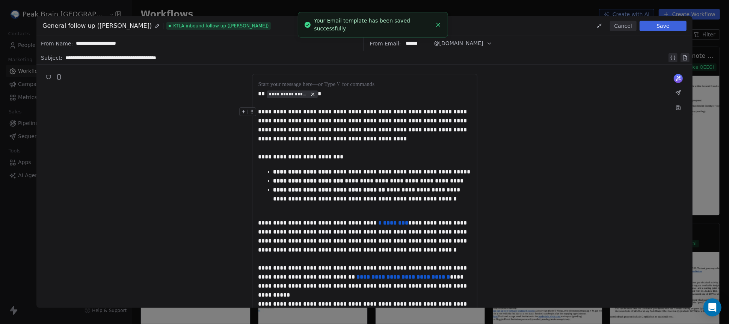
click at [257, 109] on div at bounding box center [249, 113] width 20 height 13
click at [21, 28] on div "**********" at bounding box center [364, 162] width 729 height 324
click at [657, 28] on button "Save" at bounding box center [663, 26] width 47 height 11
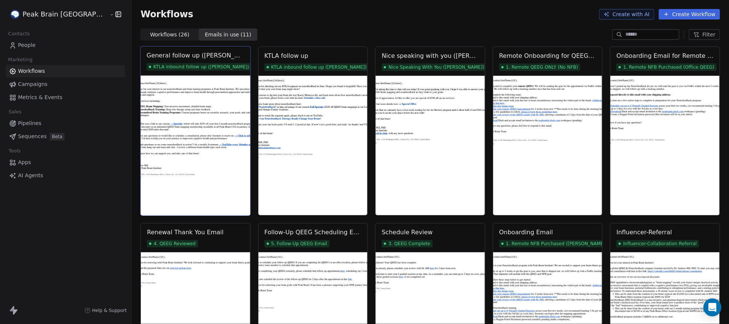
click at [156, 86] on img at bounding box center [196, 146] width 110 height 140
click at [204, 34] on span "Emails in use ( 11 )" at bounding box center [227, 35] width 47 height 8
click at [151, 54] on div "General follow up (Andrew)" at bounding box center [196, 55] width 98 height 9
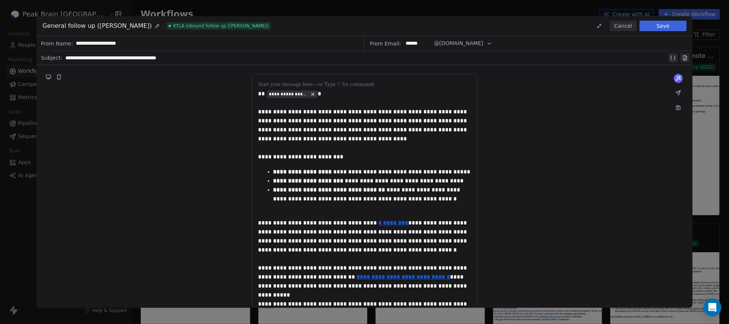
click at [18, 225] on div "**********" at bounding box center [364, 162] width 729 height 324
click at [619, 24] on button "Cancel" at bounding box center [623, 26] width 27 height 11
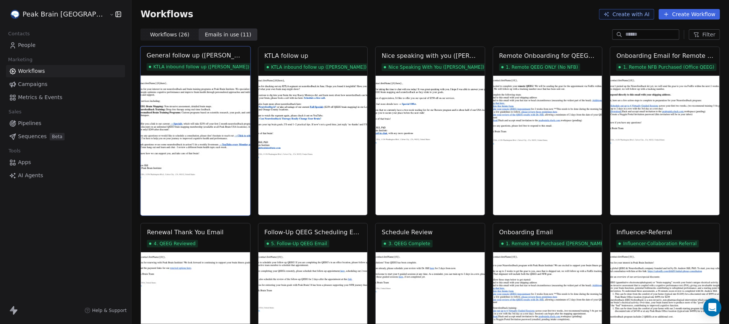
click at [177, 104] on img at bounding box center [196, 146] width 110 height 140
click at [199, 143] on img at bounding box center [196, 146] width 110 height 140
click at [33, 71] on span "Workflows" at bounding box center [31, 71] width 27 height 8
click at [150, 34] on span "Workflows ( 26 )" at bounding box center [169, 35] width 39 height 8
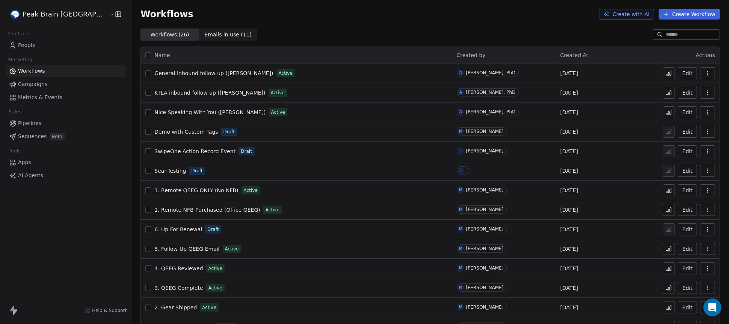
click at [188, 73] on span "General Inbound follow up ([PERSON_NAME])" at bounding box center [213, 73] width 119 height 6
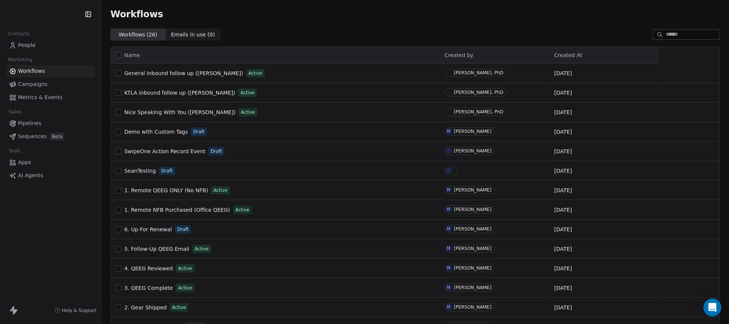
click at [22, 42] on span "People" at bounding box center [27, 45] width 18 height 8
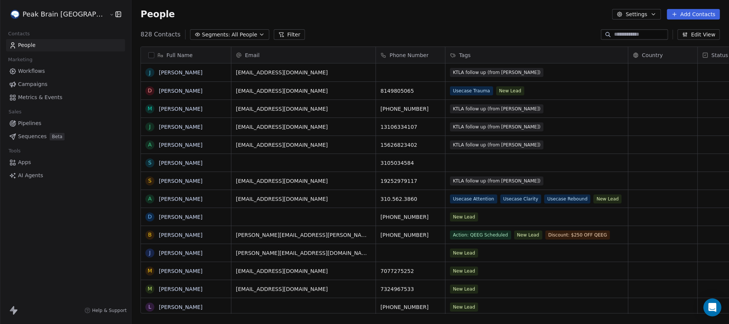
scroll to position [285, 628]
click at [634, 33] on input at bounding box center [640, 35] width 53 height 8
type input "******"
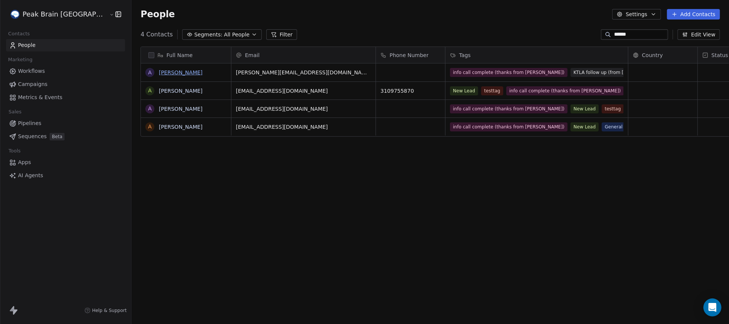
click at [159, 73] on link "Andy Hill" at bounding box center [181, 72] width 44 height 6
click at [159, 126] on link "[PERSON_NAME]" at bounding box center [181, 127] width 44 height 6
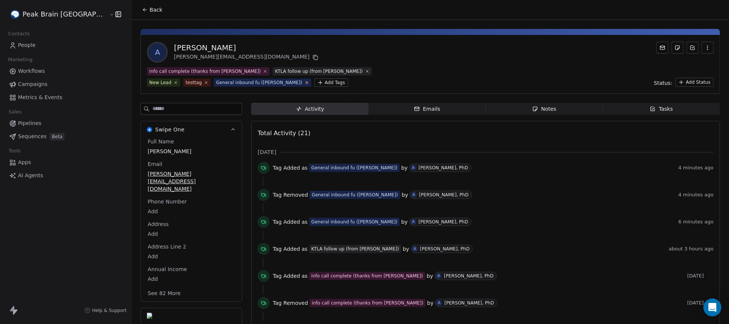
click at [304, 83] on icon at bounding box center [306, 82] width 5 height 5
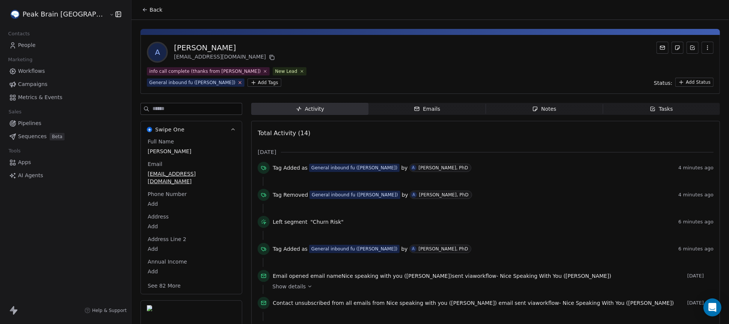
click at [242, 80] on icon at bounding box center [239, 82] width 5 height 5
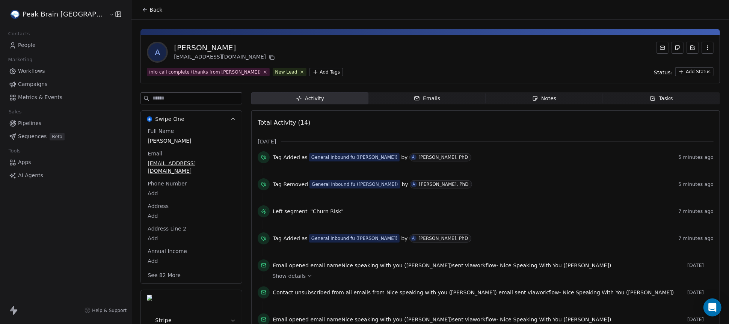
click at [269, 71] on html "Peak Brain USA Contacts People Marketing Workflows Campaigns Metrics & Events S…" at bounding box center [364, 162] width 729 height 324
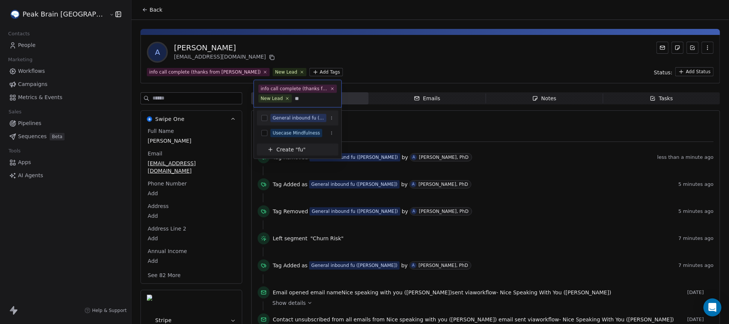
type input "**"
click at [304, 119] on div "General inbound fu ([PERSON_NAME])" at bounding box center [298, 118] width 51 height 7
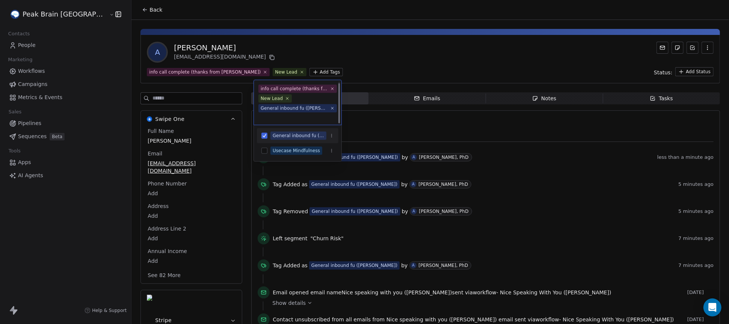
scroll to position [2, 0]
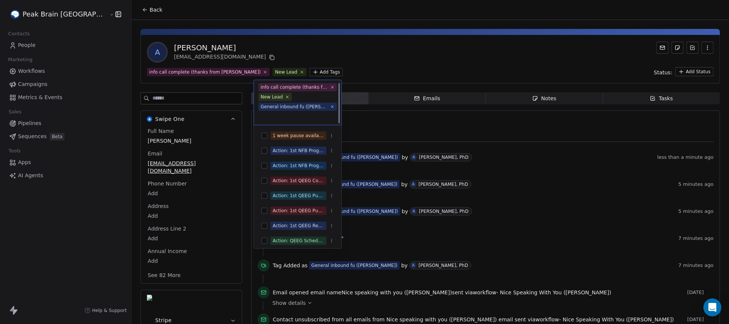
click at [363, 71] on html "Peak Brain USA Contacts People Marketing Workflows Campaigns Metrics & Events S…" at bounding box center [364, 162] width 729 height 324
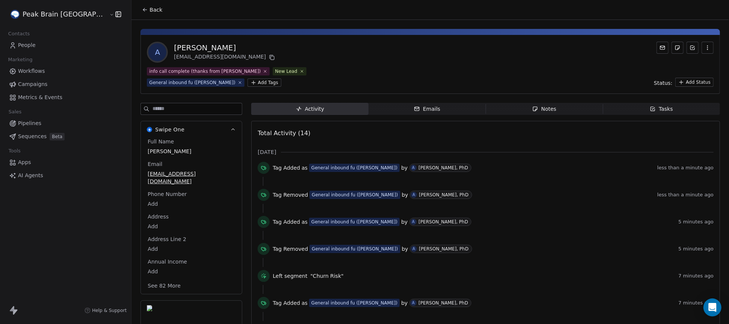
click at [30, 66] on link "Workflows" at bounding box center [65, 71] width 119 height 12
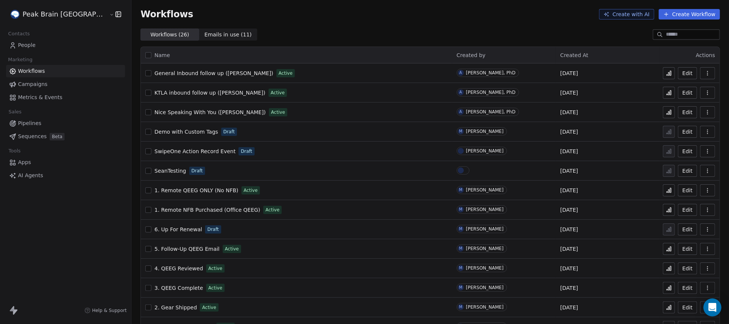
click at [671, 72] on icon at bounding box center [670, 73] width 1 height 5
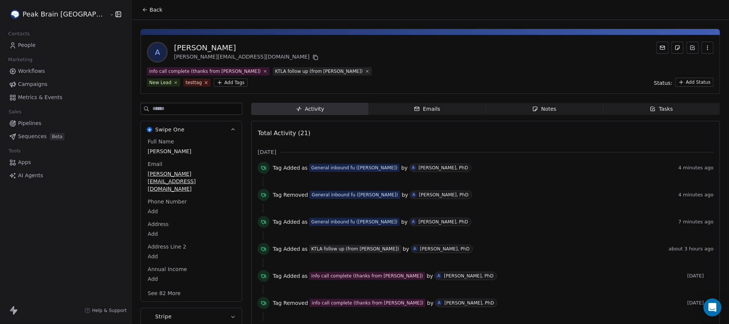
click at [204, 82] on icon at bounding box center [206, 82] width 5 height 5
click at [137, 83] on html "Peak Brain [GEOGRAPHIC_DATA] Contacts People Marketing Workflows Campaigns Metr…" at bounding box center [364, 162] width 729 height 324
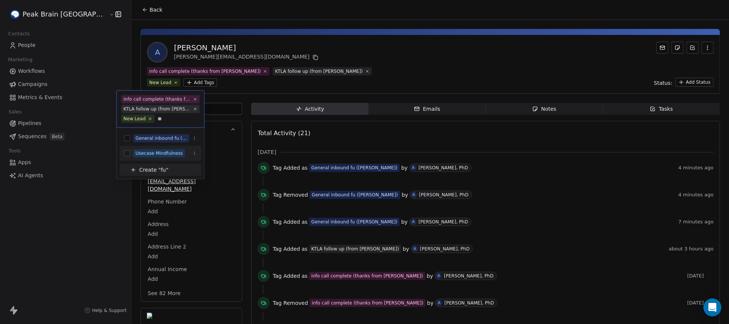
type input "**"
click at [147, 137] on div "General inbound fu ([PERSON_NAME])" at bounding box center [161, 138] width 51 height 7
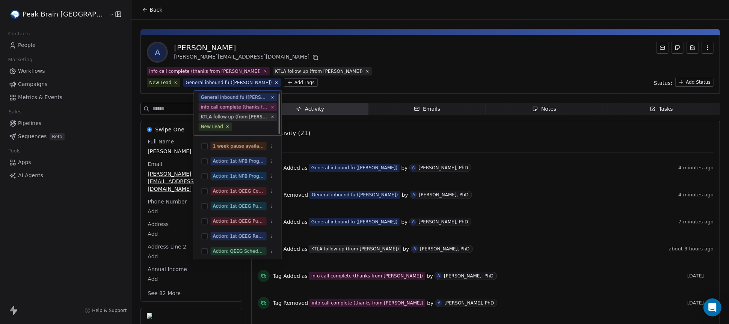
click at [270, 91] on html "Peak Brain [GEOGRAPHIC_DATA] Contacts People Marketing Workflows Campaigns Metr…" at bounding box center [364, 162] width 729 height 324
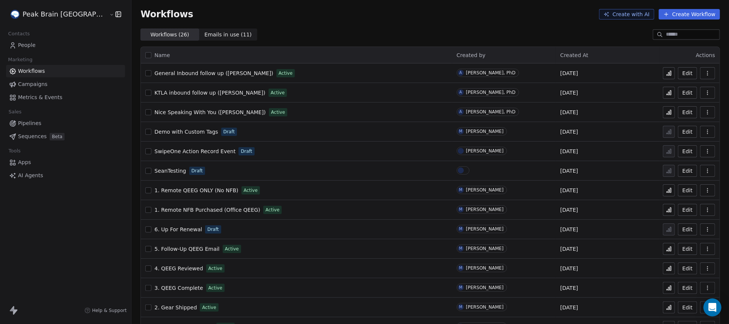
click at [668, 71] on icon at bounding box center [669, 73] width 6 height 6
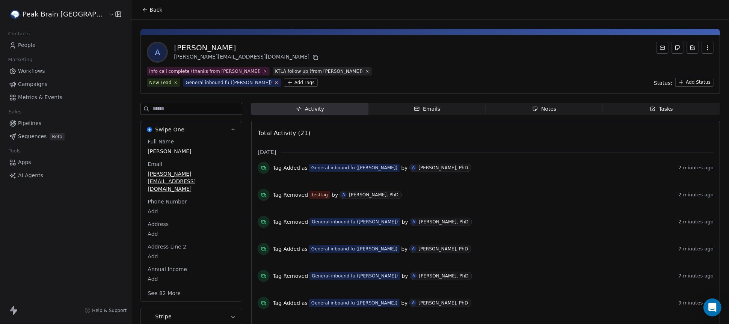
click at [274, 81] on icon at bounding box center [276, 82] width 5 height 5
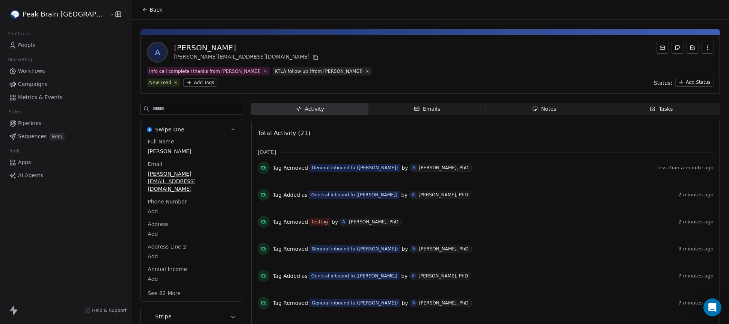
click at [142, 12] on icon at bounding box center [145, 10] width 6 height 6
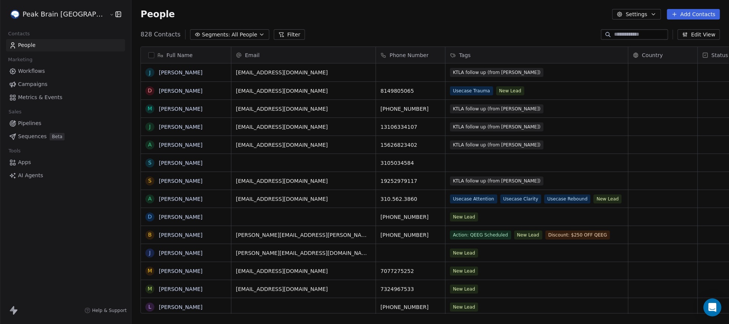
scroll to position [285, 628]
click at [616, 31] on input at bounding box center [640, 35] width 53 height 8
type input "******"
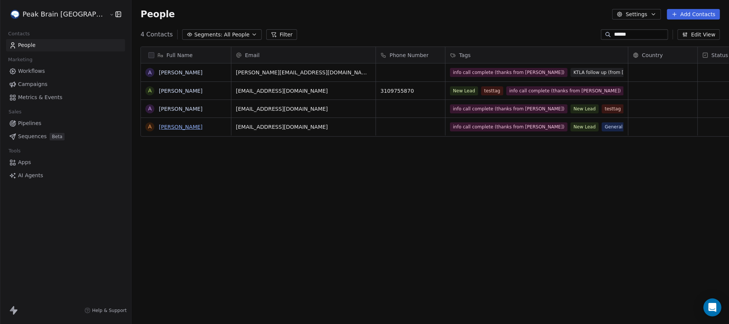
click at [159, 127] on link "[PERSON_NAME]" at bounding box center [181, 127] width 44 height 6
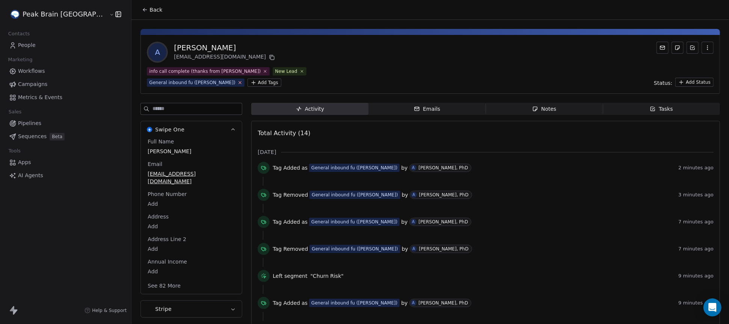
click at [242, 80] on icon at bounding box center [239, 82] width 5 height 5
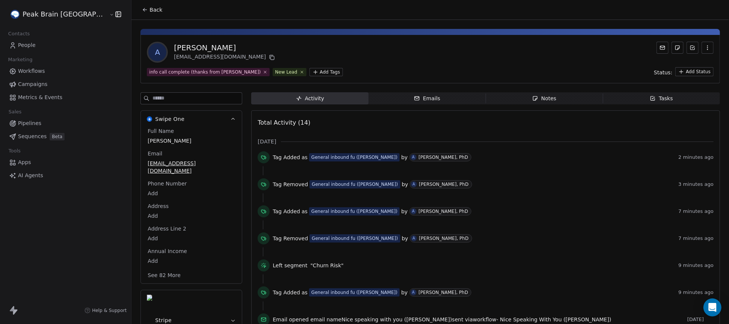
click at [29, 69] on span "Workflows" at bounding box center [31, 71] width 27 height 8
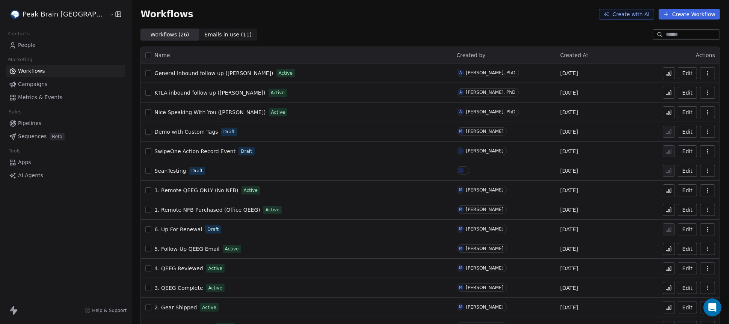
click at [706, 72] on icon "button" at bounding box center [708, 73] width 6 height 6
click at [678, 125] on span "Delete" at bounding box center [685, 128] width 17 height 8
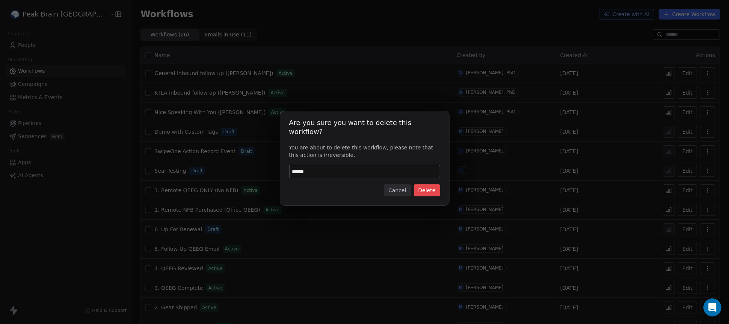
type input "******"
click at [431, 184] on button "Delete" at bounding box center [427, 190] width 26 height 12
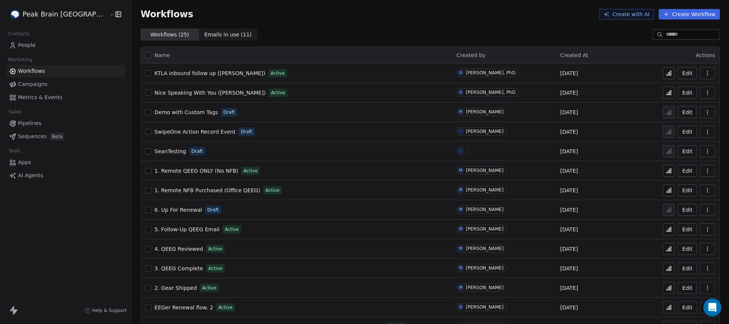
click at [681, 14] on button "Create Workflow" at bounding box center [689, 14] width 61 height 11
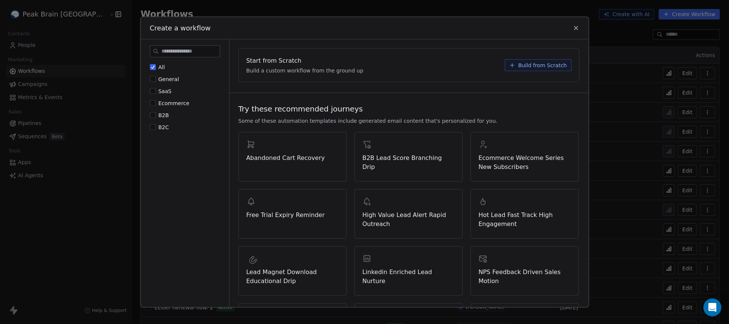
click at [547, 65] on span "Build from Scratch" at bounding box center [542, 65] width 49 height 8
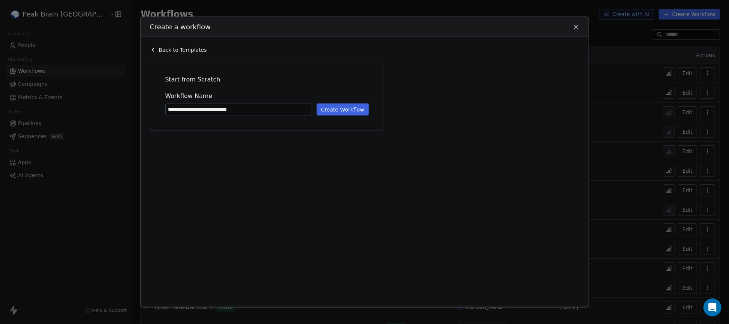
type input "**********"
click at [331, 109] on button "Create Workflow" at bounding box center [343, 109] width 52 height 12
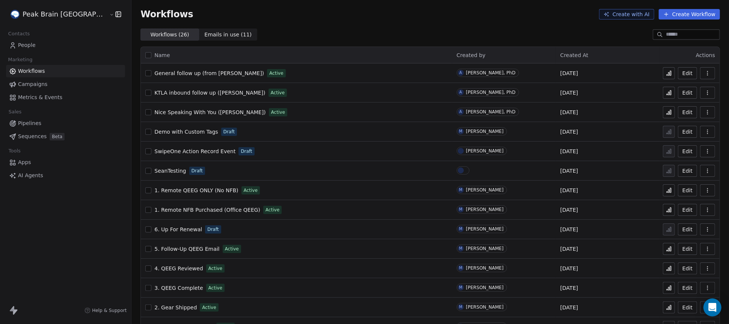
click at [29, 43] on span "People" at bounding box center [27, 45] width 18 height 8
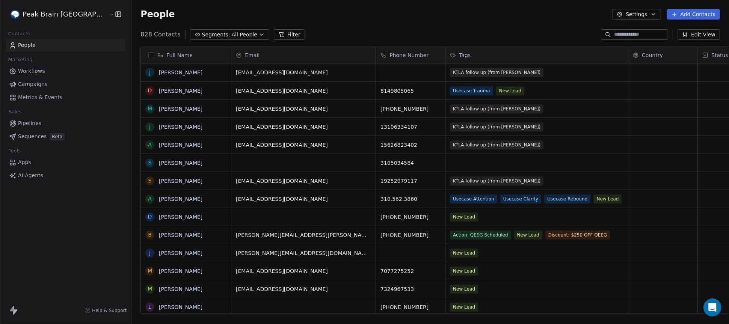
scroll to position [285, 628]
click at [653, 30] on div at bounding box center [634, 34] width 67 height 11
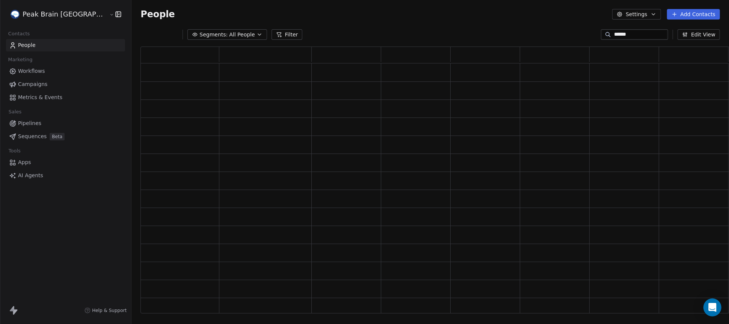
scroll to position [0, 0]
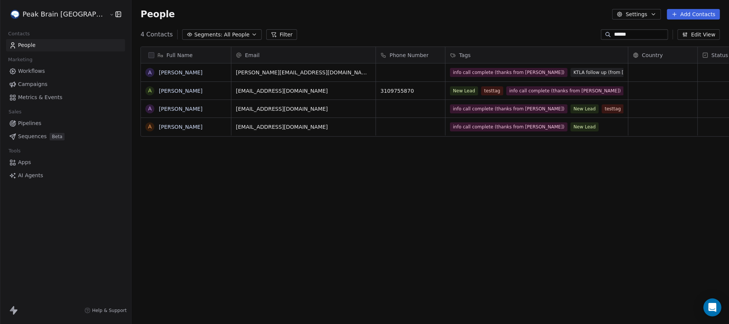
type input "******"
click at [159, 75] on link "Andy Hill" at bounding box center [181, 72] width 44 height 6
click at [159, 128] on link "[PERSON_NAME]" at bounding box center [181, 127] width 44 height 6
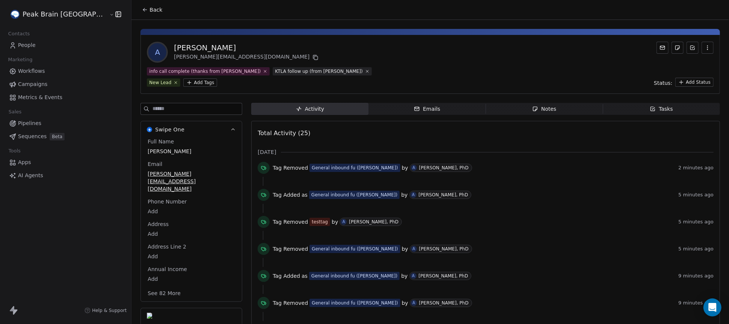
click at [139, 84] on html "Peak Brain [GEOGRAPHIC_DATA] Contacts People Marketing Workflows Campaigns Metr…" at bounding box center [364, 162] width 729 height 324
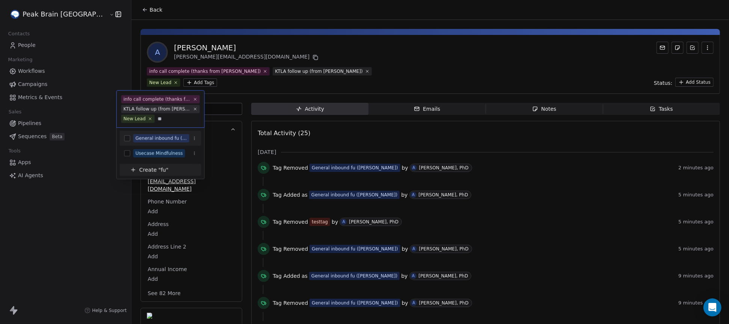
type input "**"
click at [166, 136] on div "General inbound fu ([PERSON_NAME])" at bounding box center [161, 138] width 51 height 7
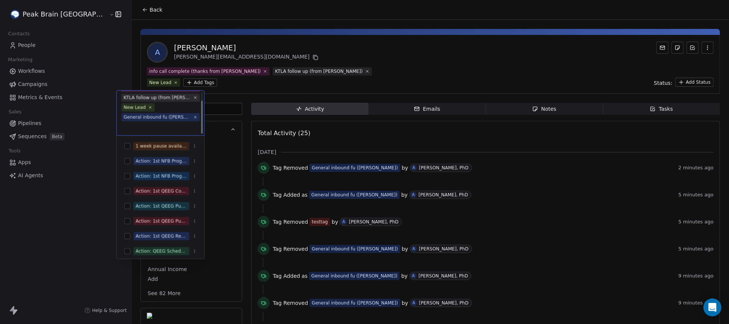
click at [288, 89] on html "Peak Brain USA Contacts People Marketing Workflows Campaigns Metrics & Events S…" at bounding box center [364, 162] width 729 height 324
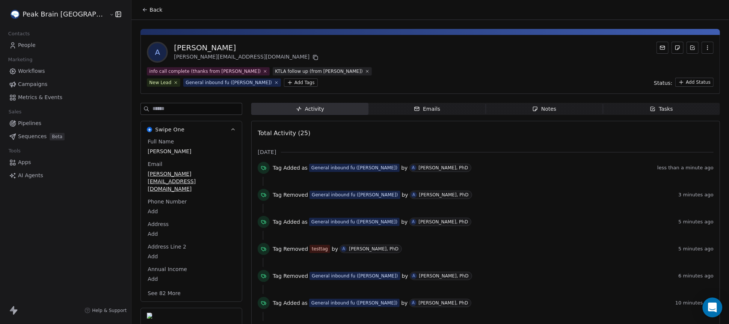
click at [709, 309] on icon "Open Intercom Messenger" at bounding box center [712, 308] width 9 height 10
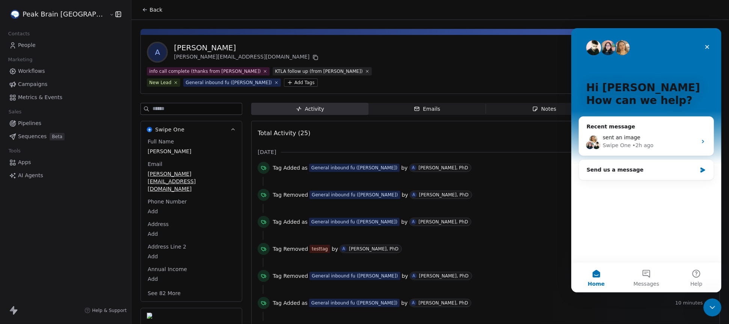
click at [542, 12] on div "Back" at bounding box center [430, 10] width 598 height 20
click at [708, 45] on icon "Close" at bounding box center [707, 47] width 6 height 6
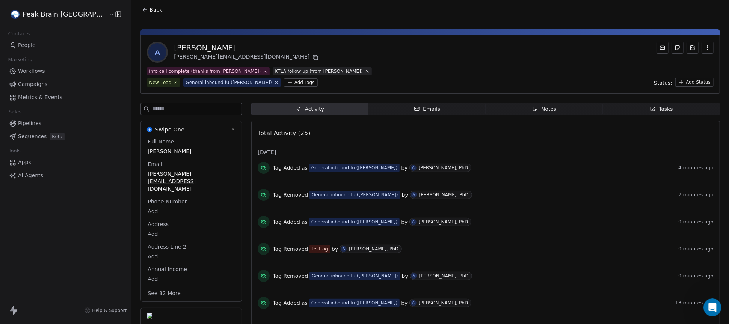
click at [29, 73] on span "Workflows" at bounding box center [31, 71] width 27 height 8
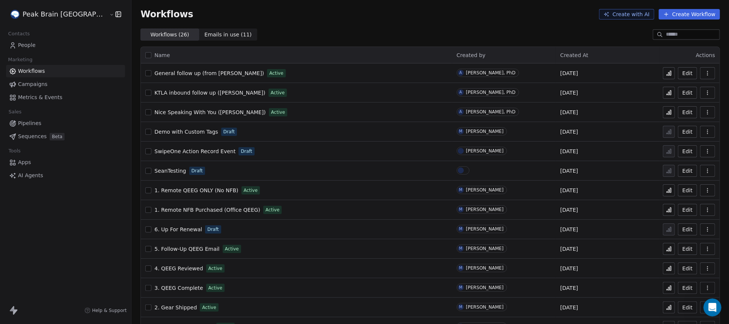
click at [671, 74] on icon at bounding box center [670, 73] width 1 height 5
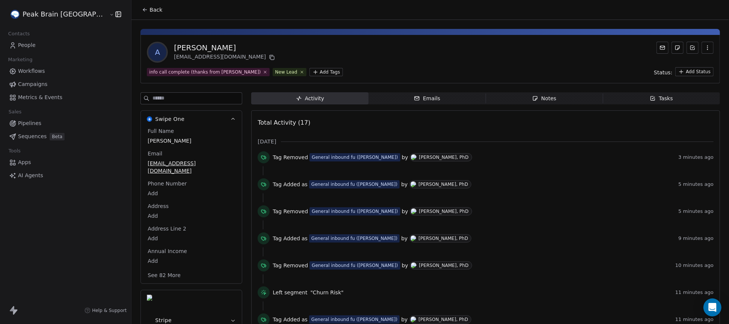
click at [270, 72] on html "Peak Brain [GEOGRAPHIC_DATA] Contacts People Marketing Workflows Campaigns Metr…" at bounding box center [364, 162] width 729 height 324
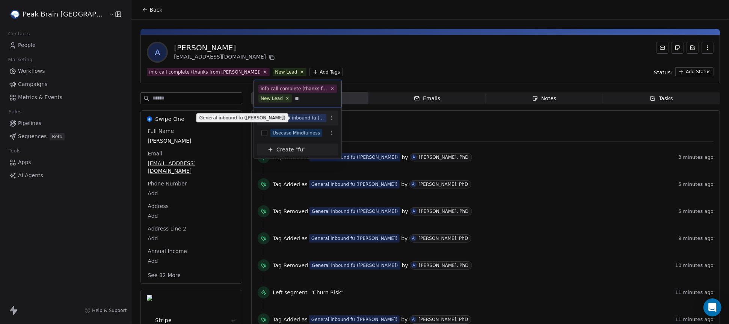
type input "**"
click at [297, 118] on div "General inbound fu ([PERSON_NAME])" at bounding box center [298, 118] width 51 height 7
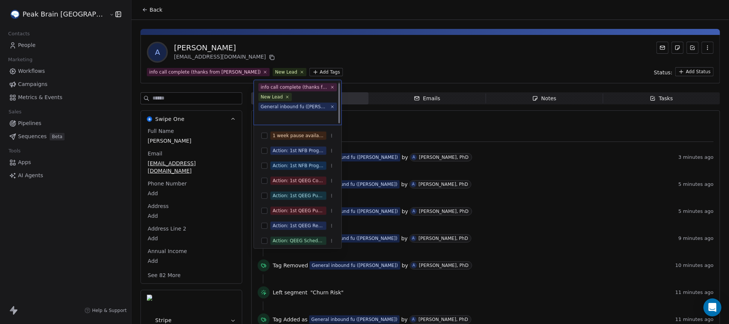
click at [353, 63] on html "Peak Brain USA Contacts People Marketing Workflows Campaigns Metrics & Events S…" at bounding box center [364, 162] width 729 height 324
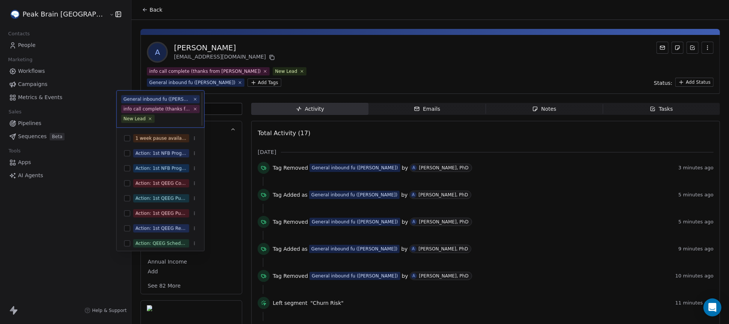
scroll to position [0, 0]
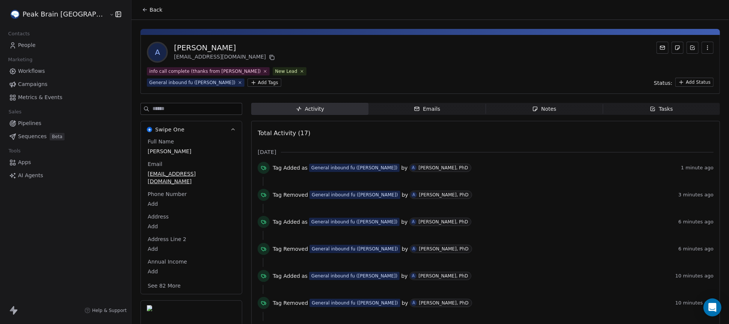
click at [32, 71] on span "Workflows" at bounding box center [31, 71] width 27 height 8
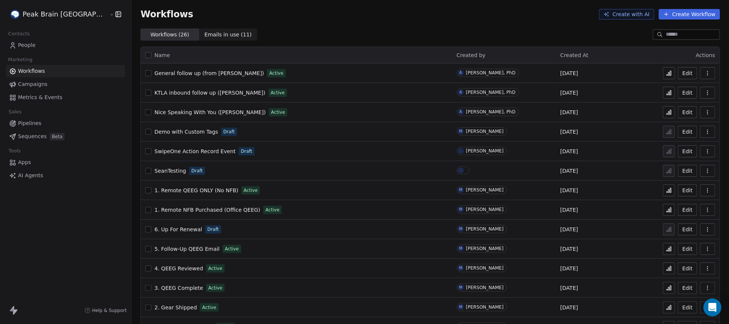
click at [161, 72] on span "General follow up (from [PERSON_NAME])" at bounding box center [209, 73] width 110 height 6
click at [669, 73] on icon at bounding box center [669, 73] width 6 height 6
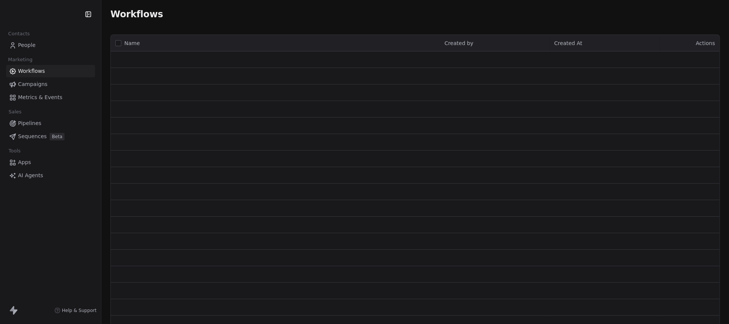
click at [29, 44] on span "People" at bounding box center [27, 45] width 18 height 8
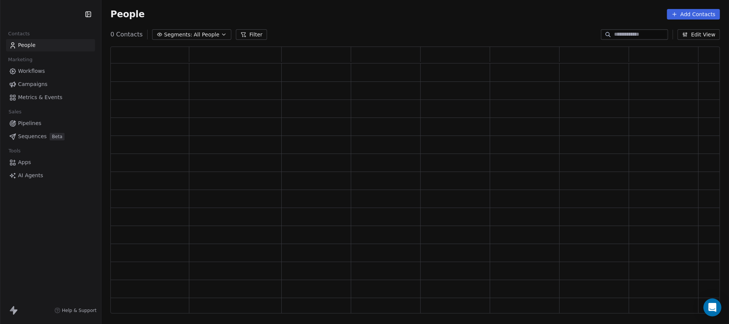
scroll to position [267, 610]
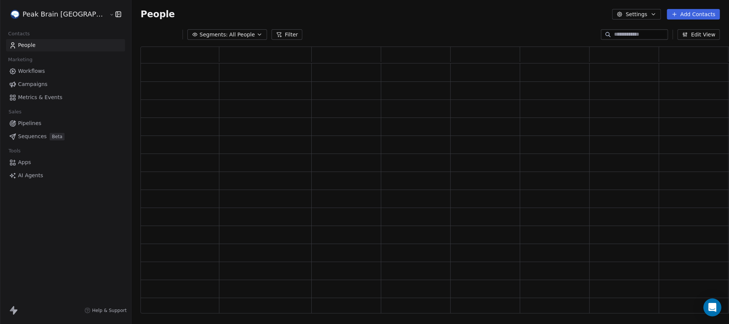
click at [625, 36] on input at bounding box center [640, 35] width 53 height 8
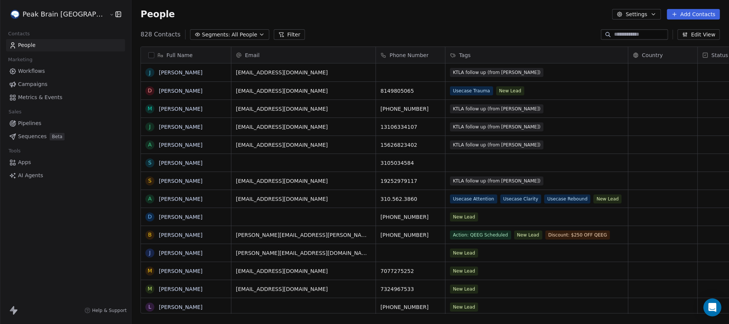
scroll to position [285, 628]
type input "******"
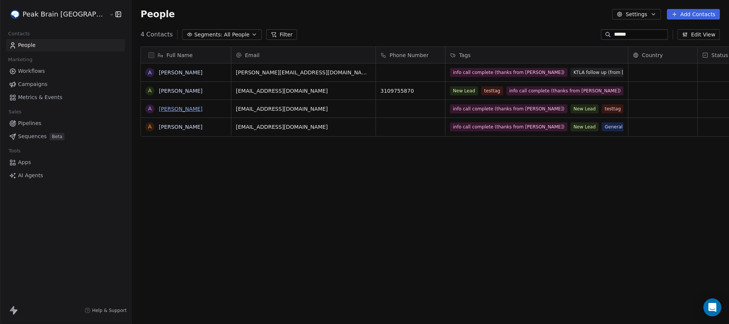
click at [159, 107] on link "[PERSON_NAME]" at bounding box center [181, 109] width 44 height 6
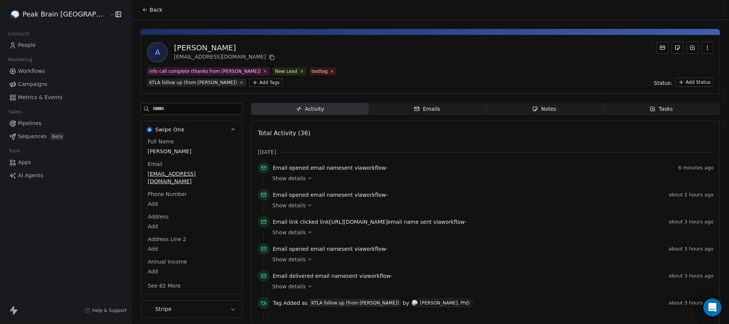
click at [214, 88] on div "A [PERSON_NAME] [EMAIL_ADDRESS][DOMAIN_NAME] info call complete (thanks from [P…" at bounding box center [430, 64] width 580 height 59
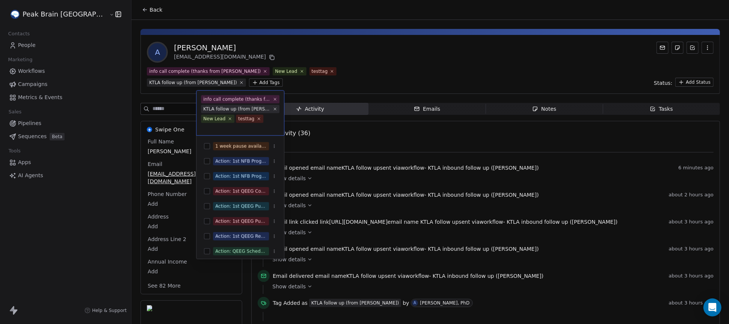
click at [214, 85] on html "Peak Brain [GEOGRAPHIC_DATA] Contacts People Marketing Workflows Campaigns Metr…" at bounding box center [364, 162] width 729 height 324
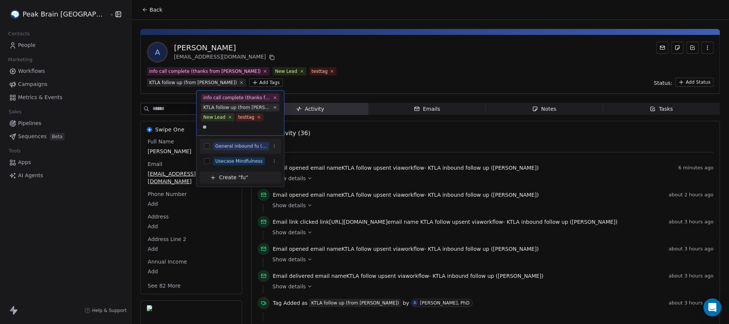
type input "**"
click at [239, 146] on div "General inbound fu ([PERSON_NAME])" at bounding box center [240, 146] width 51 height 7
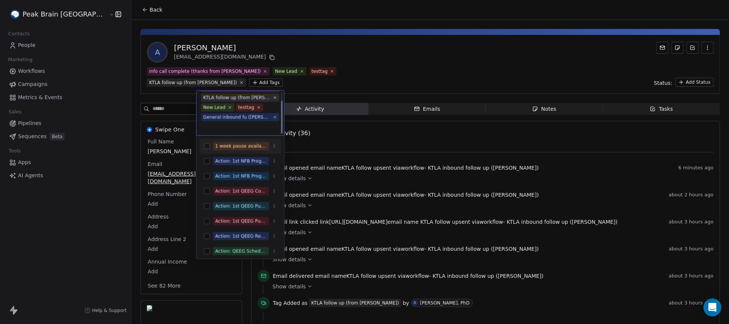
click at [328, 96] on html "Peak Brain USA Contacts People Marketing Workflows Campaigns Metrics & Events S…" at bounding box center [364, 162] width 729 height 324
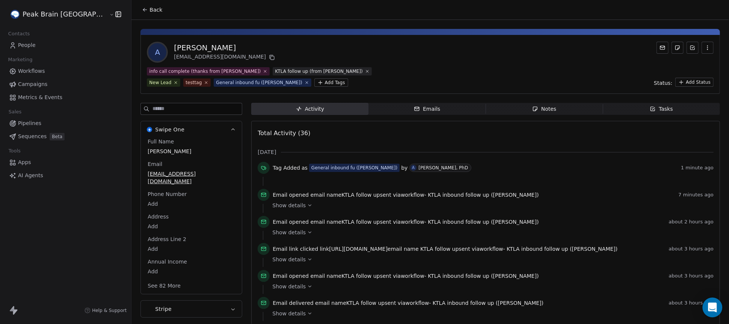
click at [710, 306] on icon "Open Intercom Messenger" at bounding box center [712, 308] width 9 height 10
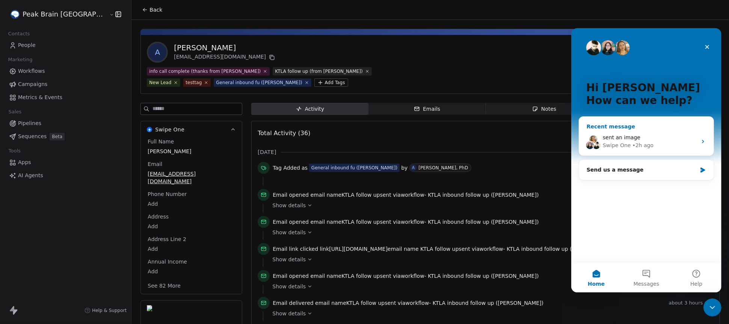
click at [614, 139] on span "sent an image" at bounding box center [622, 137] width 38 height 6
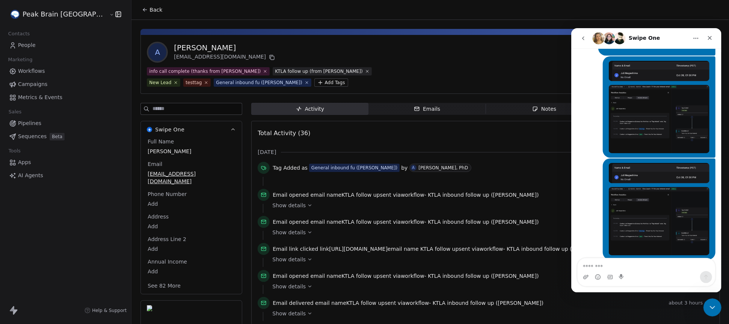
scroll to position [207, 0]
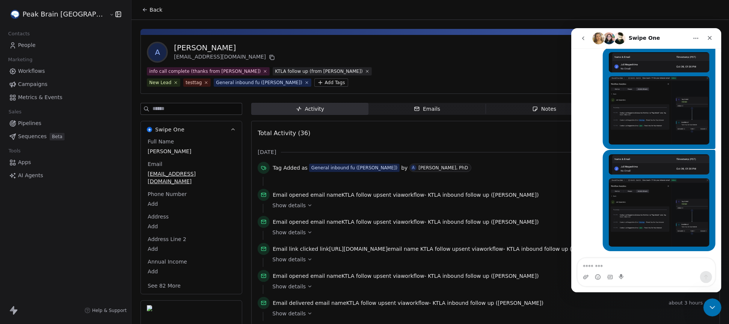
click at [612, 266] on textarea "Message…" at bounding box center [645, 264] width 137 height 13
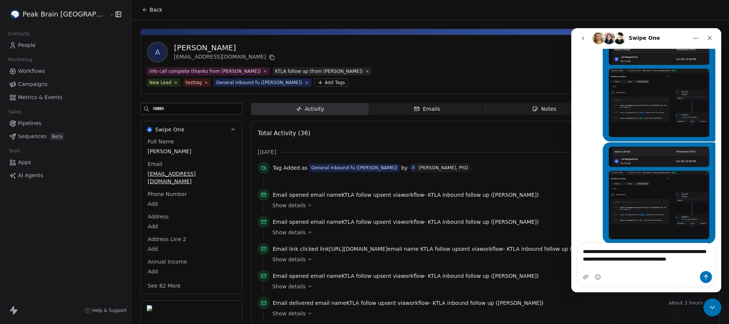
scroll to position [222, 0]
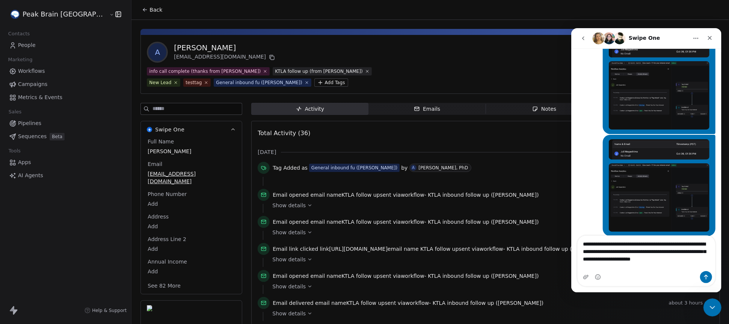
type textarea "**********"
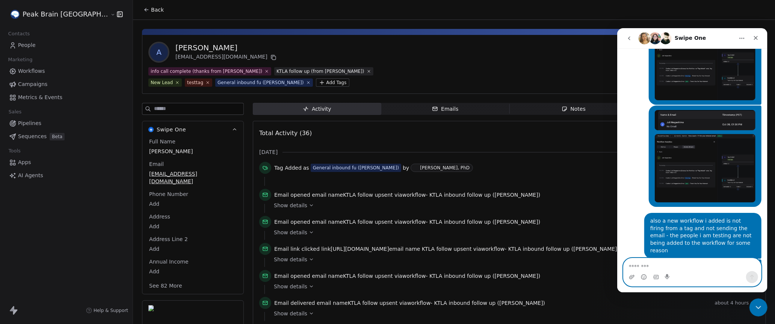
scroll to position [340, 0]
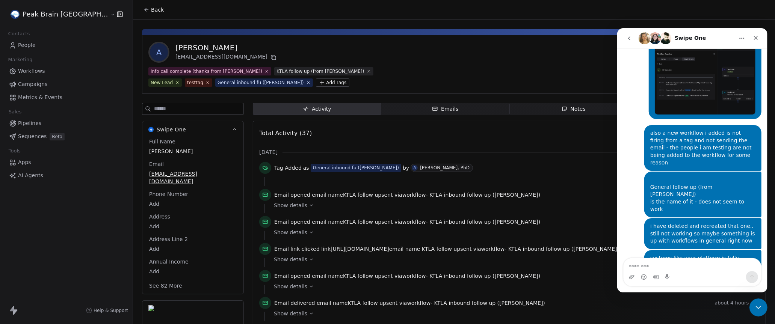
click at [643, 38] on img "Intercom messenger" at bounding box center [644, 38] width 12 height 12
click at [633, 38] on button "go back" at bounding box center [629, 38] width 14 height 14
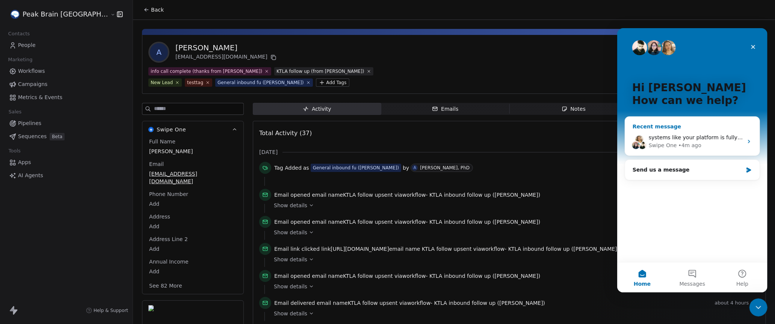
click at [661, 142] on div "Swipe One" at bounding box center [662, 145] width 28 height 8
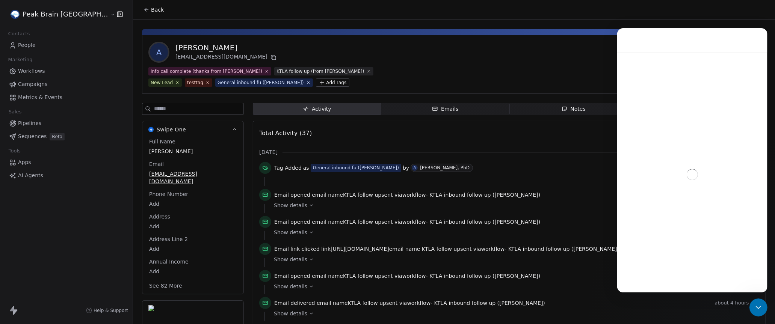
scroll to position [340, 0]
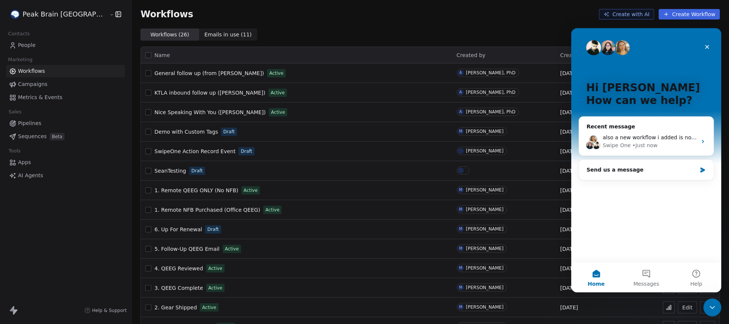
drag, startPoint x: 120, startPoint y: 73, endPoint x: 204, endPoint y: 72, distance: 84.2
click at [204, 73] on div "General follow up (from Andrew) Active" at bounding box center [296, 73] width 302 height 11
drag, startPoint x: 206, startPoint y: 72, endPoint x: 119, endPoint y: 73, distance: 87.2
click at [145, 73] on div "General follow up (from Andrew) Active" at bounding box center [296, 73] width 302 height 11
copy div "General follow up (from Andrew)"
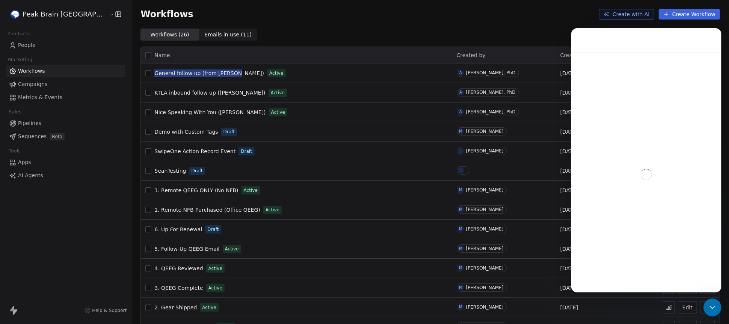
scroll to position [252, 0]
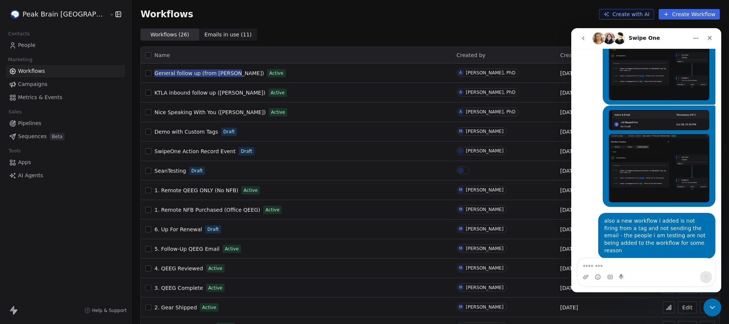
click at [606, 269] on textarea "Message…" at bounding box center [645, 264] width 137 height 13
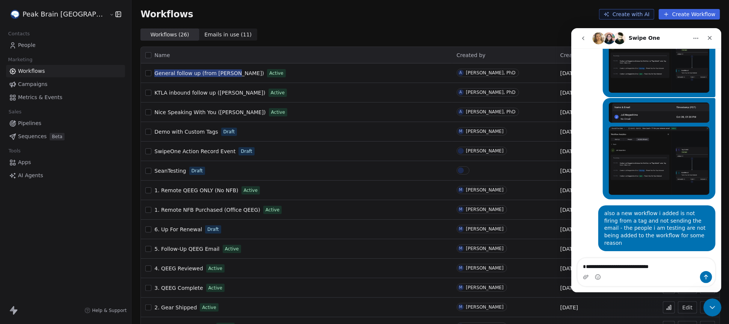
scroll to position [267, 0]
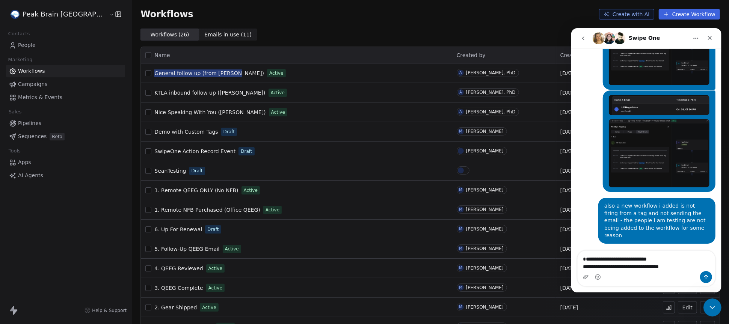
type textarea "**********"
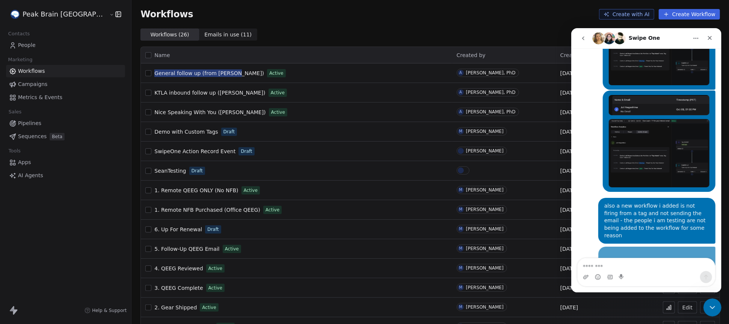
scroll to position [284, 0]
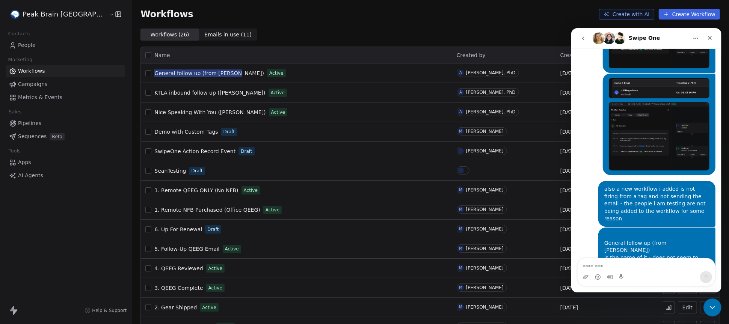
click at [619, 268] on textarea "Message…" at bounding box center [646, 264] width 138 height 13
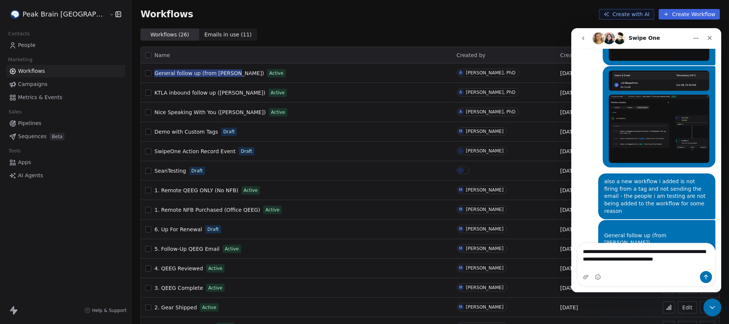
scroll to position [299, 0]
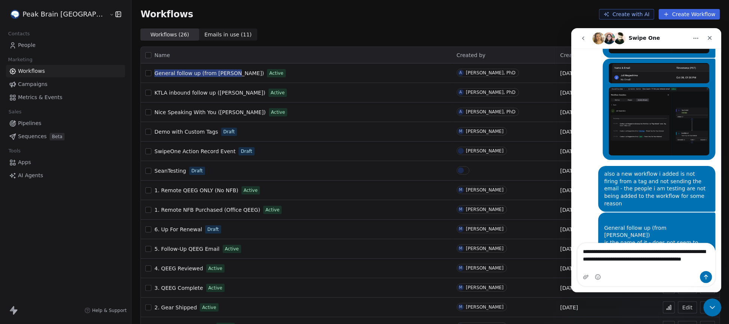
type textarea "**********"
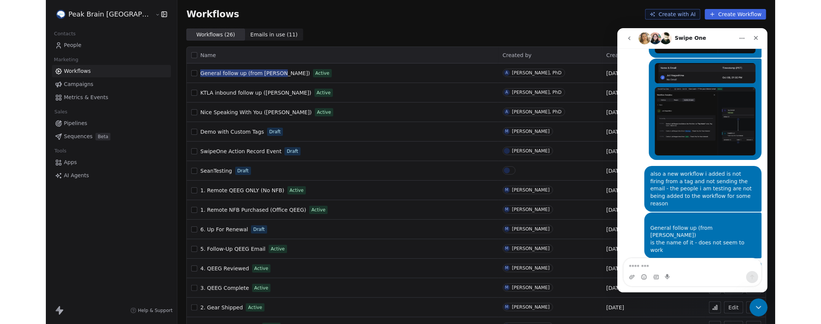
scroll to position [316, 0]
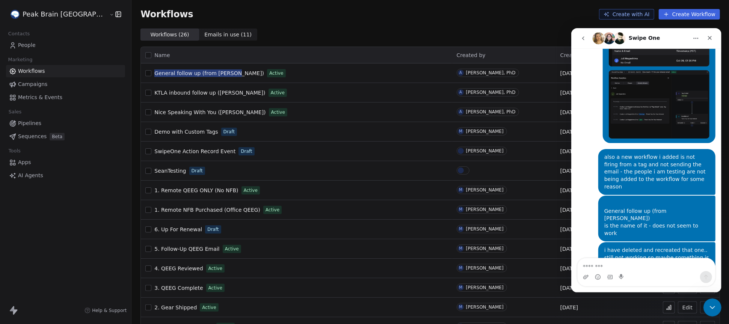
click at [602, 35] on img "Intercom messenger" at bounding box center [598, 38] width 12 height 12
click at [598, 38] on img "Intercom messenger" at bounding box center [598, 38] width 12 height 12
click at [694, 35] on icon "Home" at bounding box center [696, 38] width 6 height 6
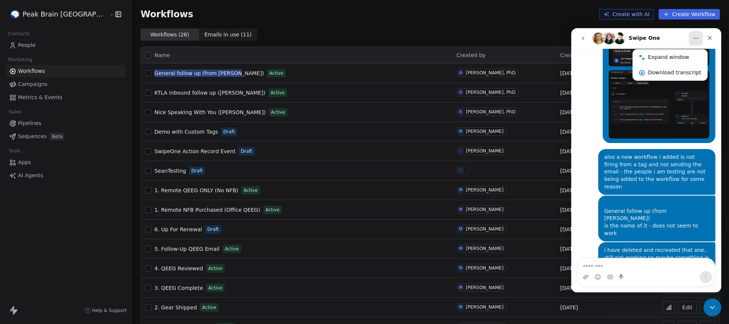
click at [663, 36] on div "Swipe One" at bounding box center [639, 38] width 95 height 12
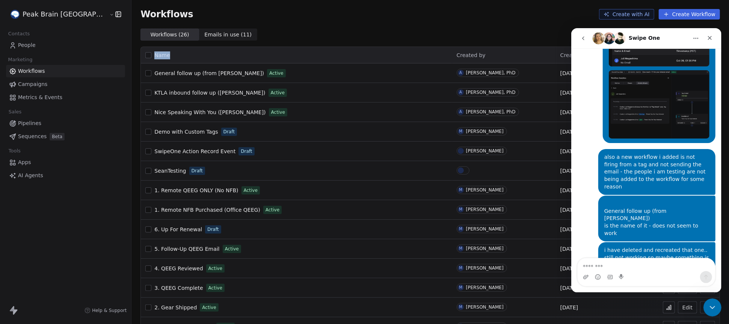
drag, startPoint x: 430, startPoint y: 59, endPoint x: 110, endPoint y: 28, distance: 321.9
click at [131, 28] on section "Workflows Create with AI Create Workflow Workflows ( 26 ) Workflows ( 26 ) Emai…" at bounding box center [430, 289] width 598 height 578
click at [131, 29] on div "Workflows ( 26 ) Workflows ( 26 ) Emails in use ( 11 ) Emails in use ( 11 )" at bounding box center [430, 35] width 598 height 12
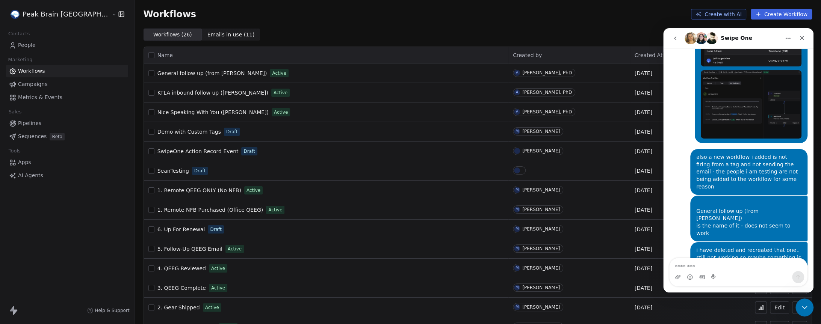
click at [170, 70] on span "General follow up (from Andrew)" at bounding box center [212, 73] width 110 height 6
click at [41, 72] on span "Workflows" at bounding box center [31, 71] width 27 height 8
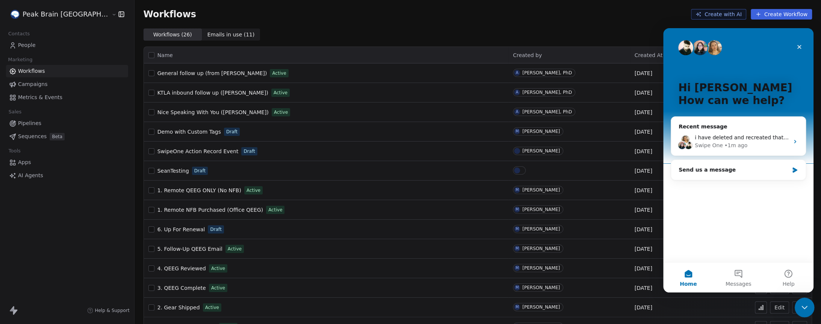
click at [802, 305] on icon "Close Intercom Messenger" at bounding box center [803, 306] width 9 height 9
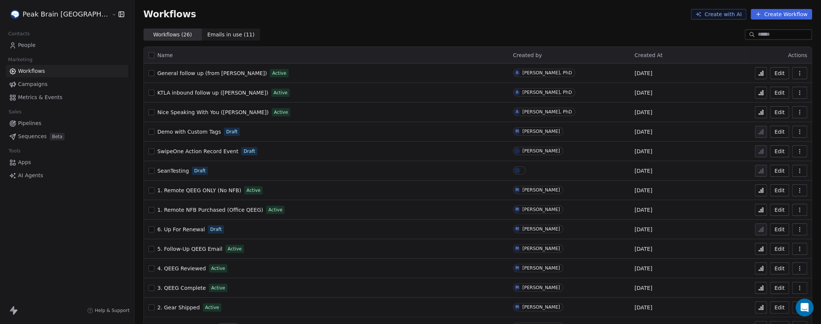
click at [762, 74] on icon at bounding box center [762, 73] width 1 height 5
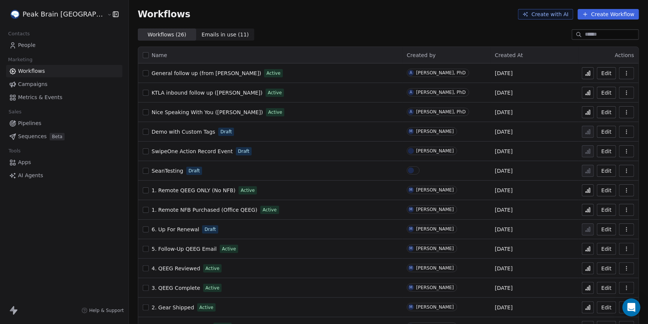
click at [129, 41] on div "Name Created by Created At Actions General follow up (from [PERSON_NAME]) Activ…" at bounding box center [388, 309] width 519 height 537
click at [129, 51] on div "Name Created by Created At Actions General follow up (from Andrew) Active A And…" at bounding box center [388, 309] width 519 height 537
click at [630, 306] on icon "Open Intercom Messenger" at bounding box center [631, 308] width 9 height 10
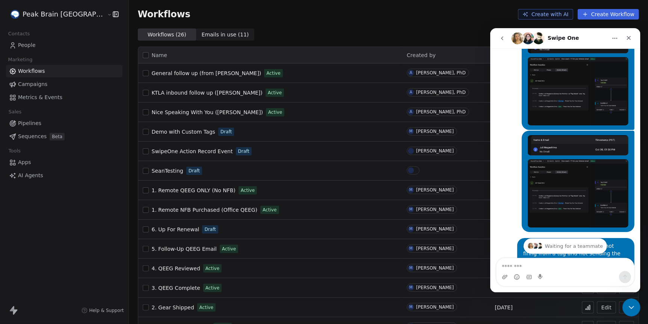
scroll to position [316, 0]
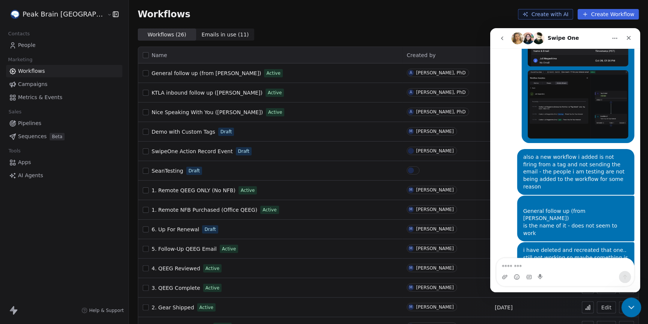
click at [629, 305] on icon "Close Intercom Messenger" at bounding box center [630, 306] width 9 height 9
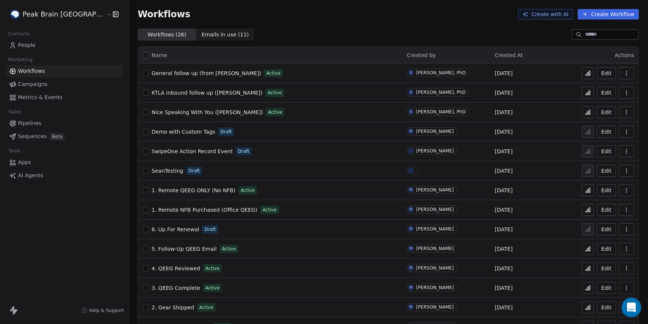
click at [628, 302] on icon "Open Intercom Messenger" at bounding box center [630, 307] width 12 height 12
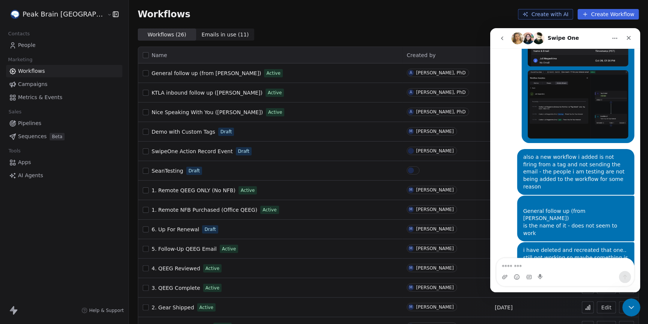
click at [537, 270] on textarea "Message…" at bounding box center [564, 264] width 137 height 13
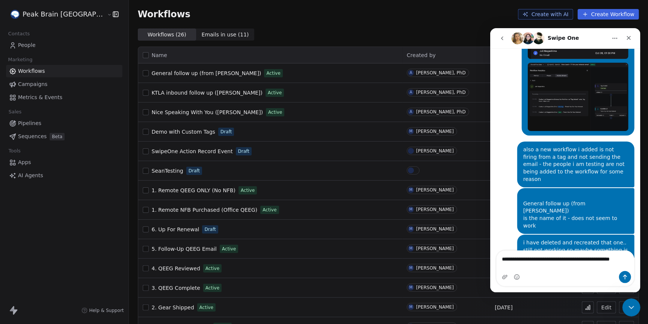
type textarea "**********"
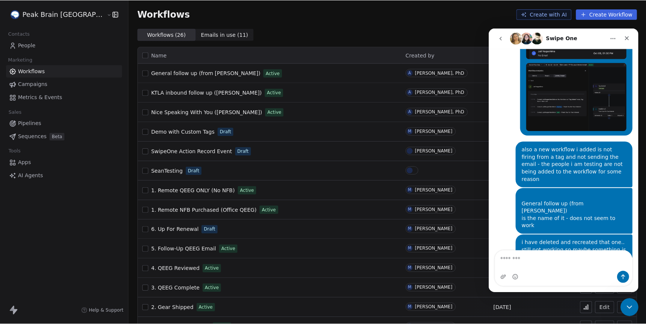
scroll to position [340, 0]
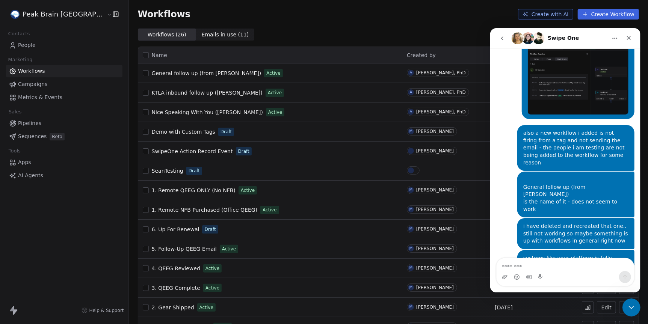
click at [307, 26] on div "Workflows Create with AI Create Workflow" at bounding box center [388, 14] width 519 height 29
click at [129, 58] on div "Name Created by Created At Actions General follow up (from Andrew) Active A And…" at bounding box center [388, 309] width 519 height 537
click at [128, 33] on div "Workflows ( 26 ) Workflows ( 26 ) Emails in use ( 11 ) Emails in use ( 11 )" at bounding box center [387, 35] width 518 height 12
click at [202, 36] on span "Emails in use ( 11 )" at bounding box center [225, 35] width 47 height 8
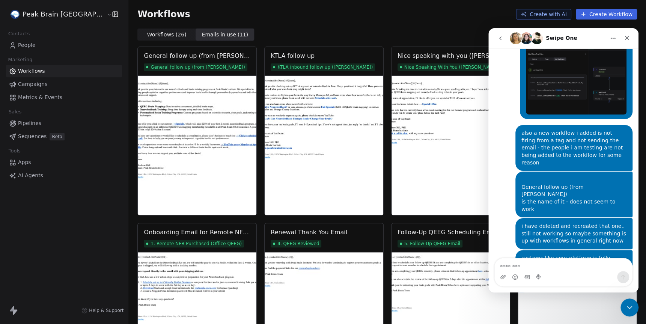
click at [28, 42] on span "People" at bounding box center [27, 45] width 18 height 8
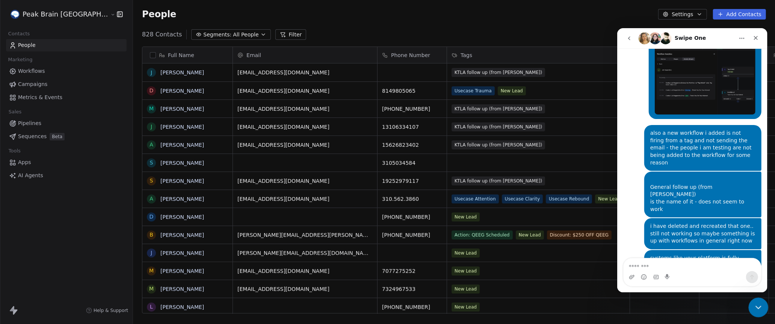
click at [648, 313] on div "Close Intercom Messenger" at bounding box center [757, 307] width 18 height 18
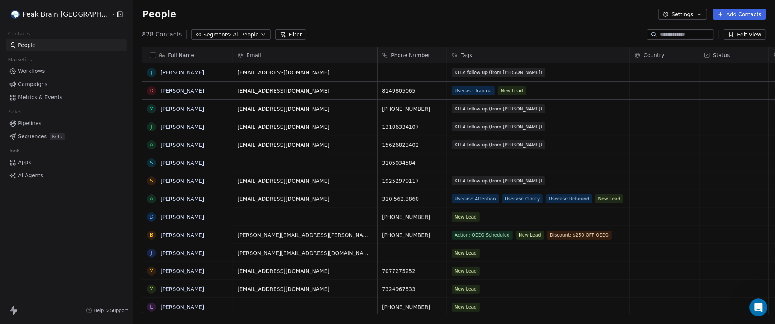
click at [648, 32] on input at bounding box center [686, 35] width 53 height 8
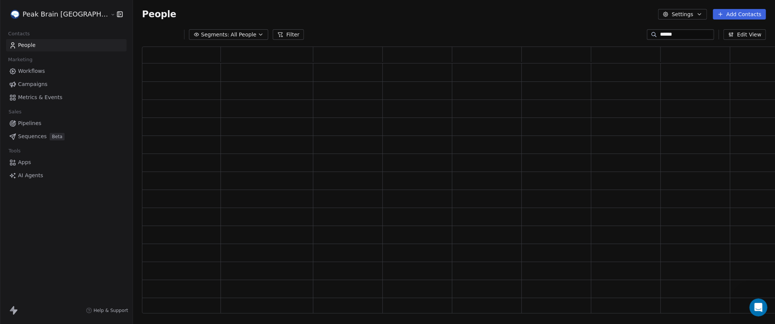
scroll to position [267, 656]
type input "******"
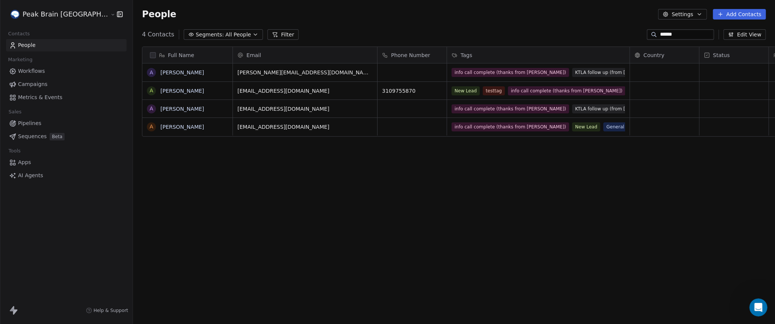
scroll to position [285, 674]
click at [160, 71] on link "Andy Hill" at bounding box center [182, 72] width 44 height 6
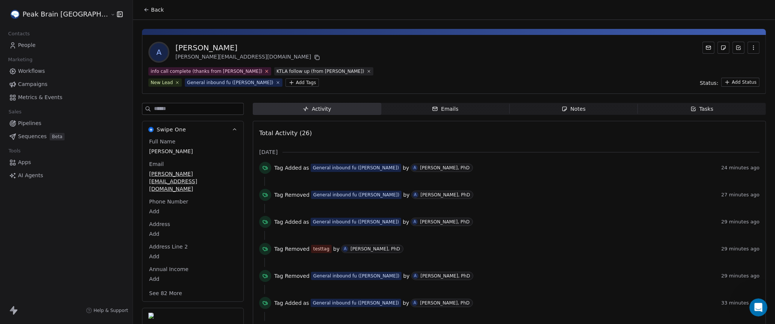
click at [264, 73] on icon at bounding box center [266, 71] width 5 height 5
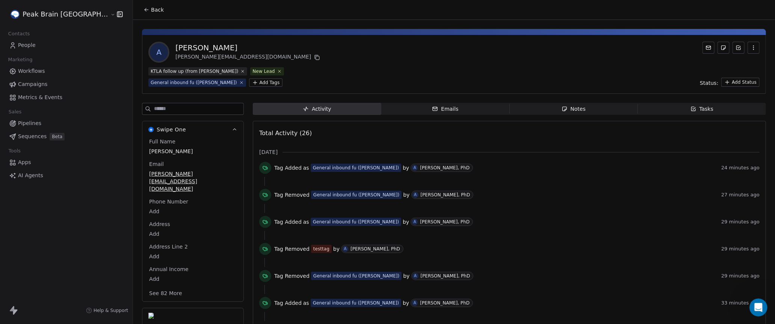
click at [134, 80] on html "Peak Brain USA Contacts People Marketing Workflows Campaigns Metrics & Events S…" at bounding box center [387, 162] width 775 height 324
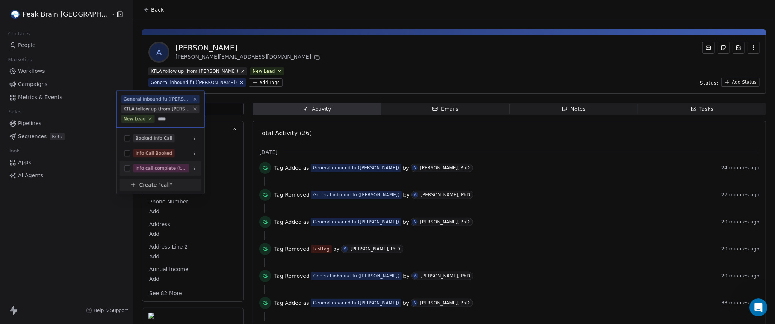
type input "****"
click at [128, 167] on button "Suggestions" at bounding box center [127, 168] width 6 height 6
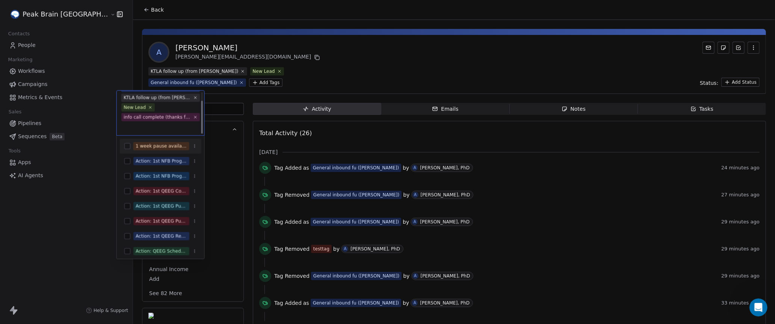
click at [245, 91] on html "Peak Brain USA Contacts People Marketing Workflows Campaigns Metrics & Events S…" at bounding box center [387, 162] width 775 height 324
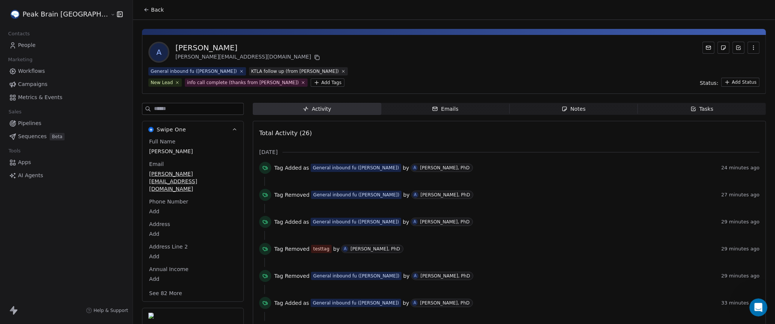
click at [81, 40] on link "People" at bounding box center [66, 45] width 121 height 12
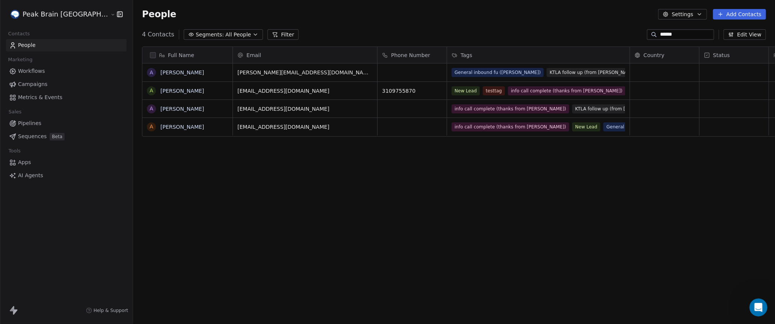
scroll to position [285, 674]
click at [160, 69] on link "Andy Hill" at bounding box center [182, 72] width 44 height 6
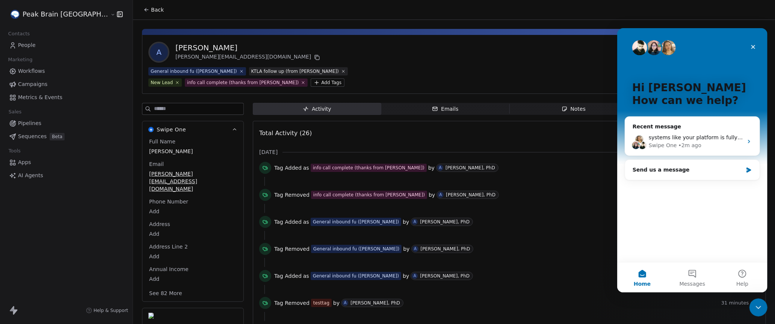
click at [94, 39] on link "People" at bounding box center [66, 45] width 121 height 12
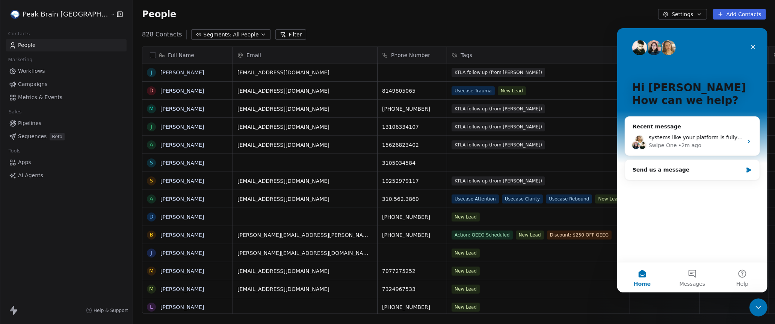
scroll to position [285, 674]
